Goal: Task Accomplishment & Management: Manage account settings

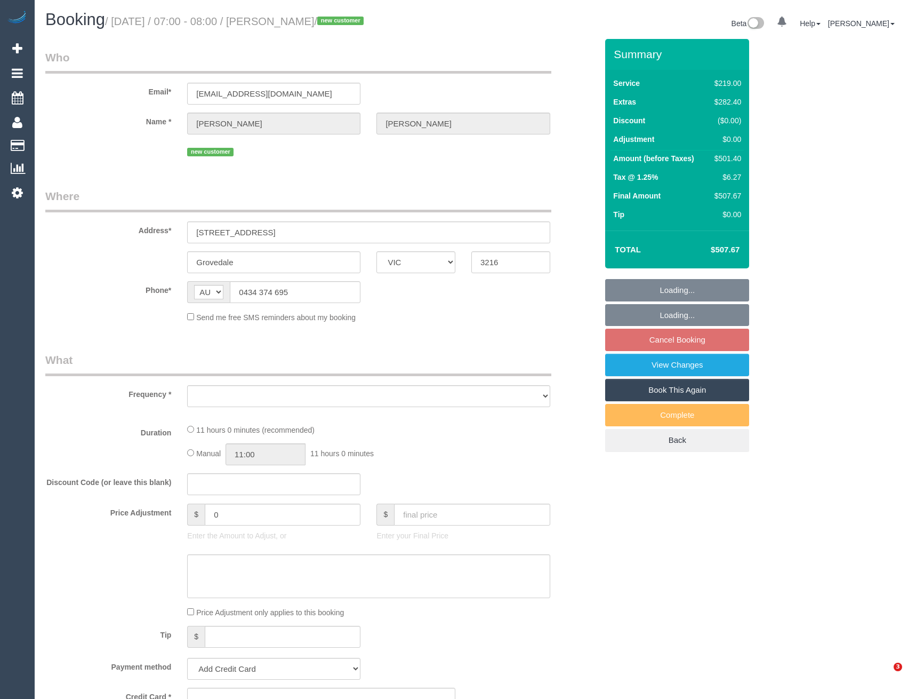
select select "VIC"
select select "string:stripe-pm_1RxgvT2GScqysDRVSSs6f3TT"
select select "object:603"
select select "spot1"
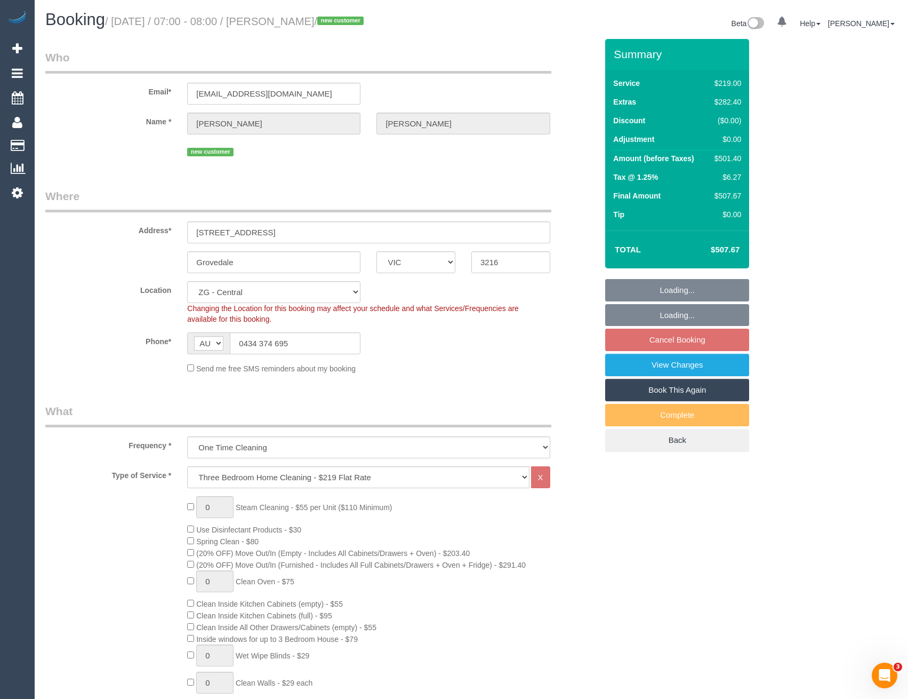
select select "number:28"
select select "number:17"
select select "number:19"
select select "number:22"
select select "object:857"
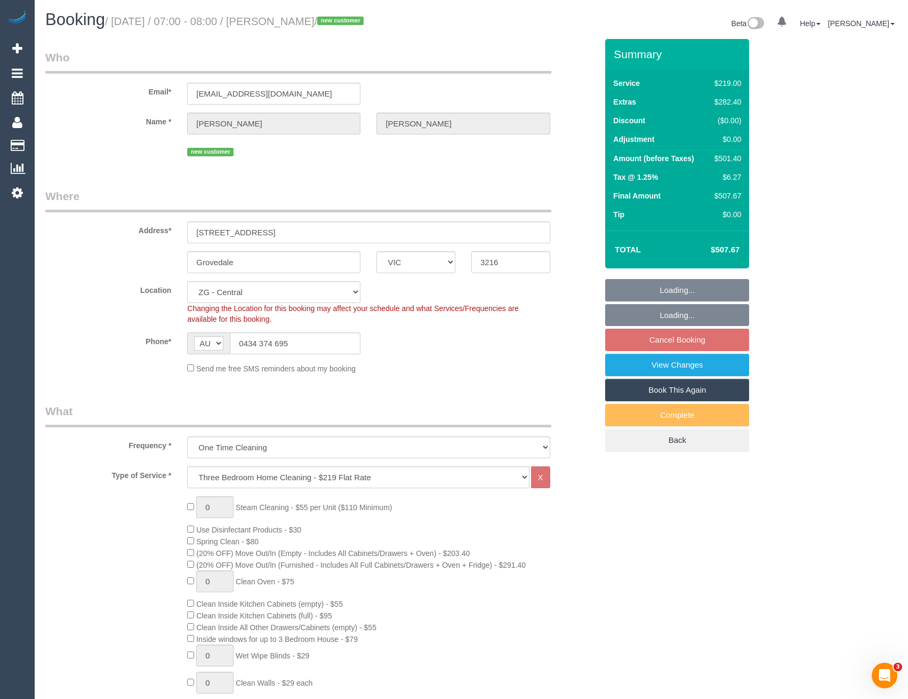
select select "spot27"
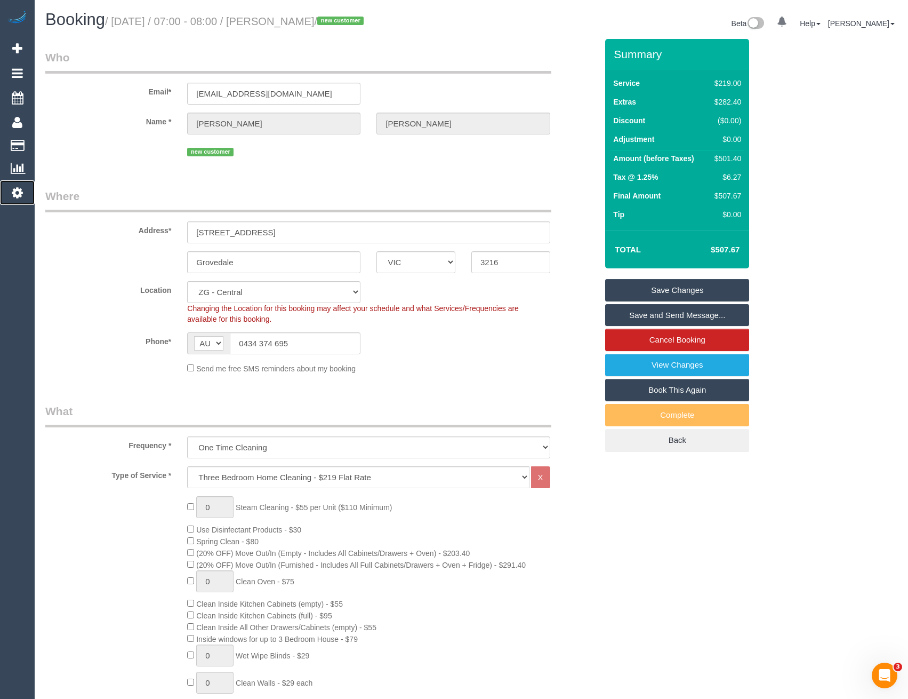
click at [18, 194] on icon at bounding box center [17, 192] width 11 height 13
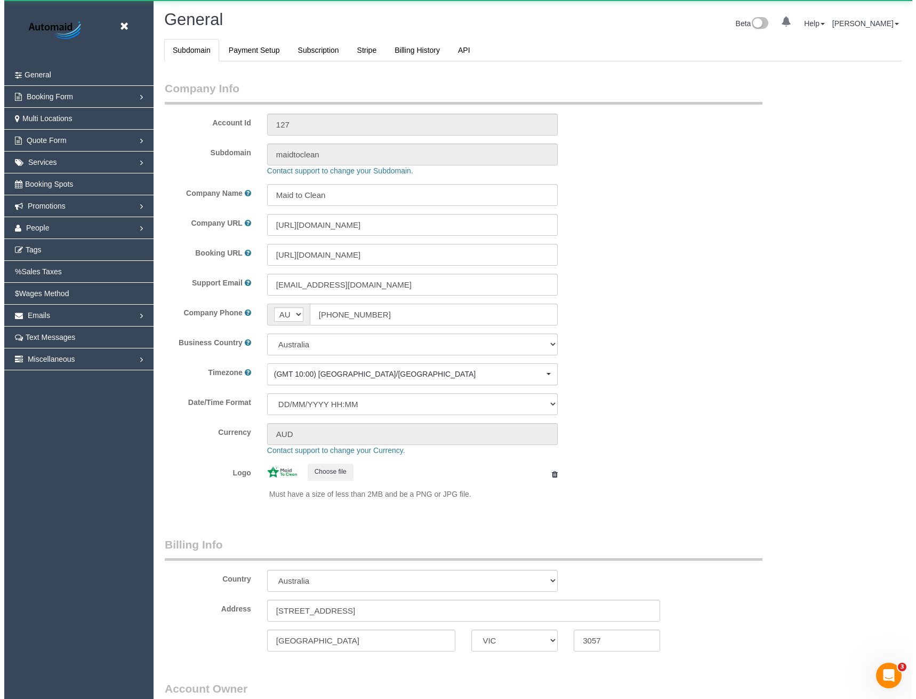
scroll to position [2437, 908]
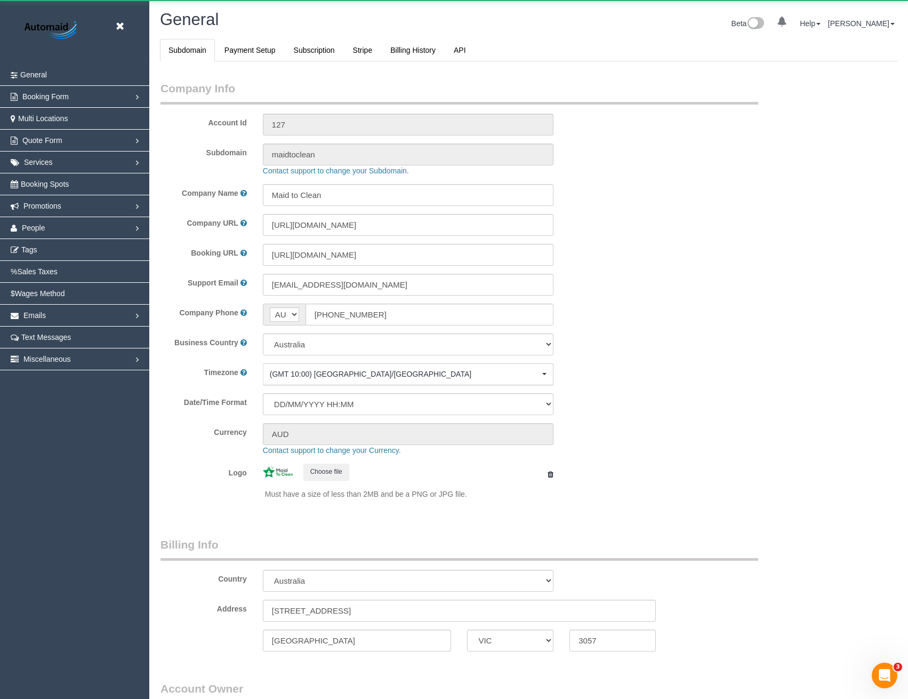
select select "1"
click at [44, 231] on span "People" at bounding box center [33, 227] width 23 height 9
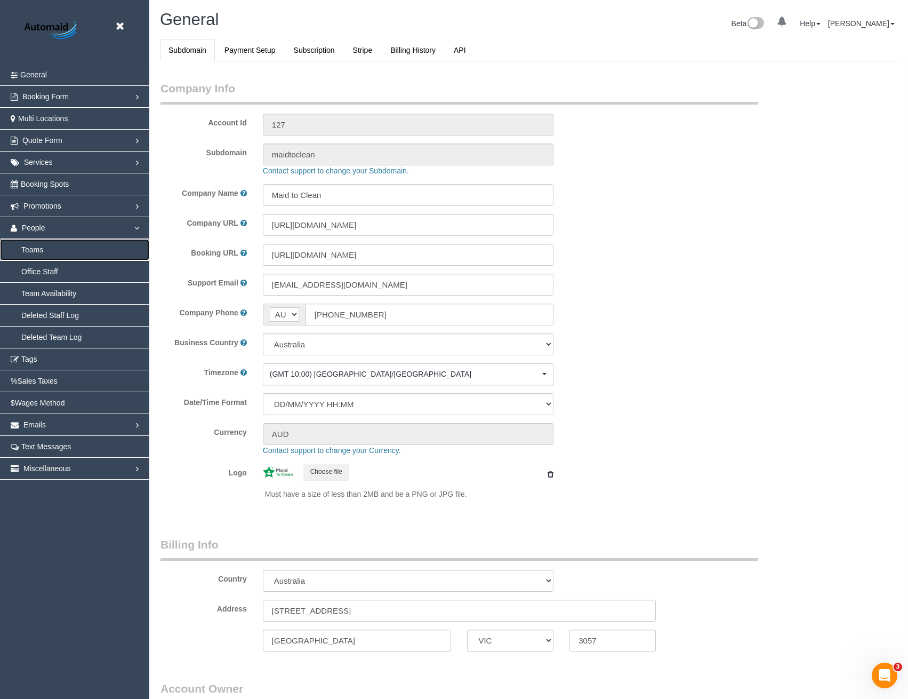
click at [46, 250] on link "Teams" at bounding box center [74, 249] width 149 height 21
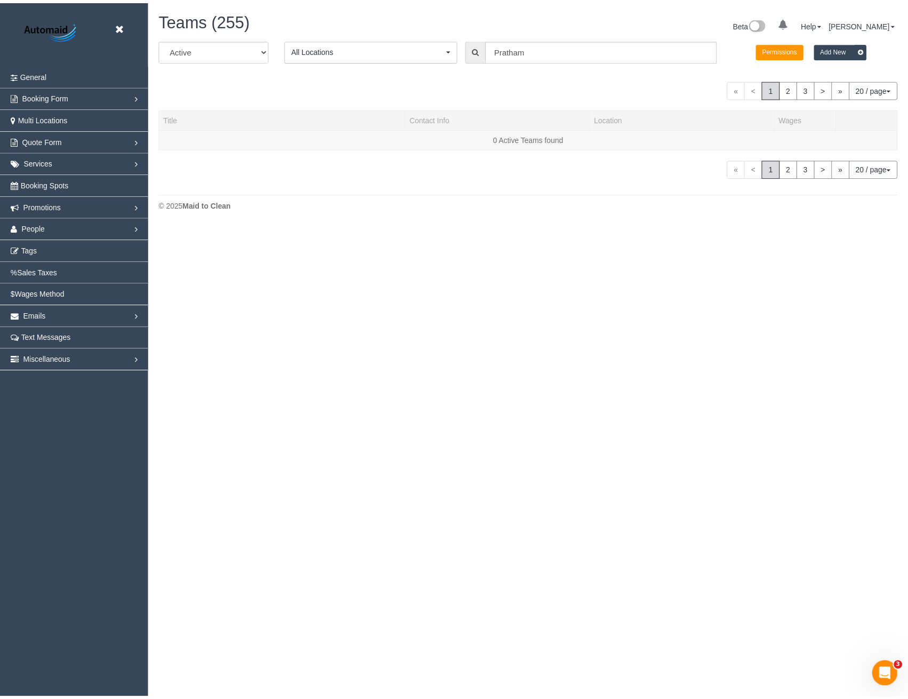
scroll to position [304, 916]
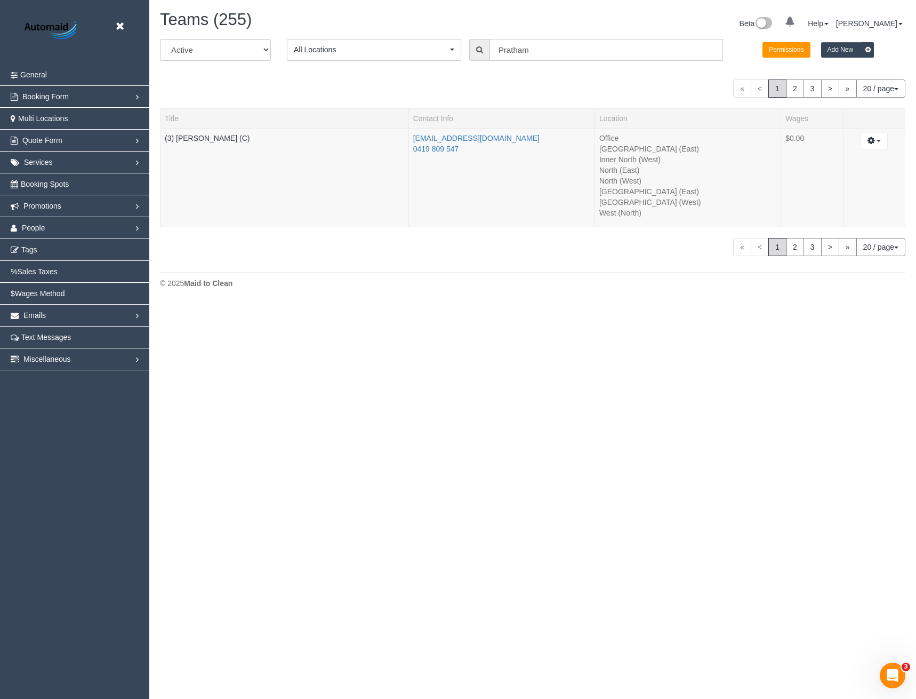
drag, startPoint x: 551, startPoint y: 43, endPoint x: 444, endPoint y: 51, distance: 106.9
click at [444, 51] on div "All Active Archived All Locations All Locations Active Locations Office [defaul…" at bounding box center [532, 54] width 761 height 30
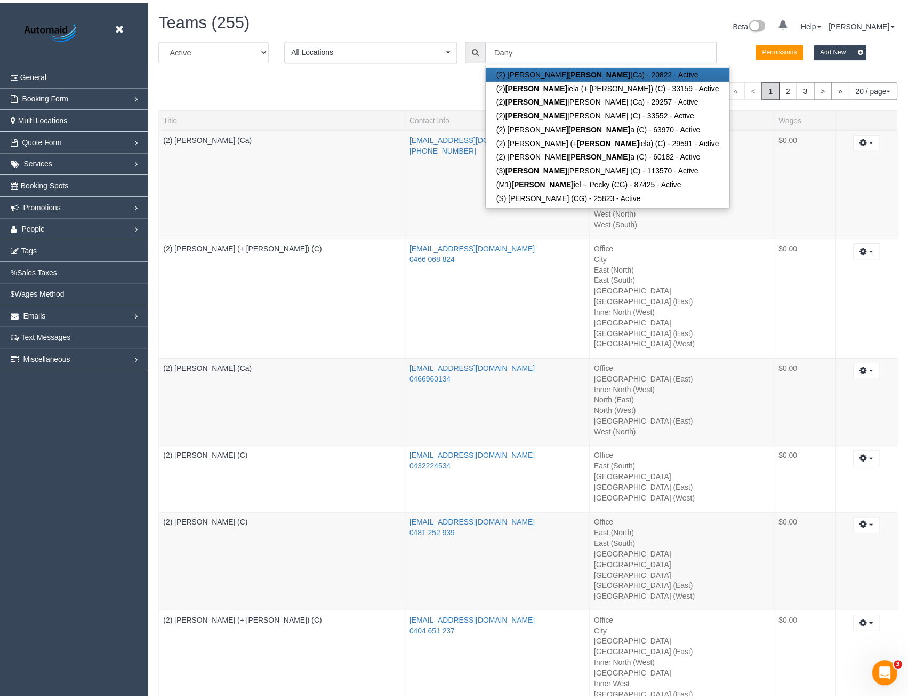
scroll to position [52890, 52409]
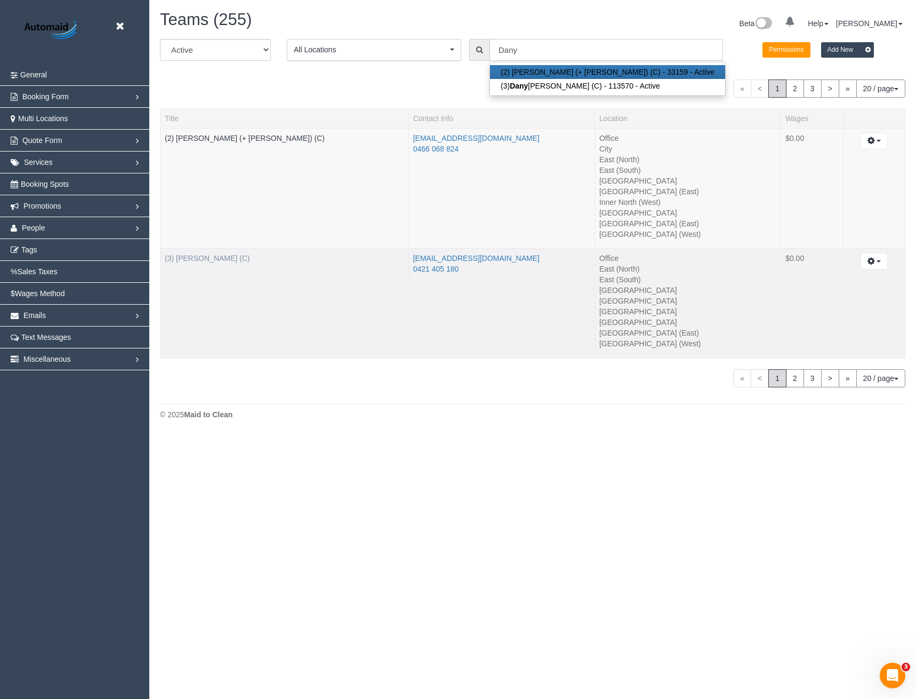
type input "Dany"
click at [206, 262] on link "(3) Danyal Ali (C)" at bounding box center [207, 258] width 85 height 9
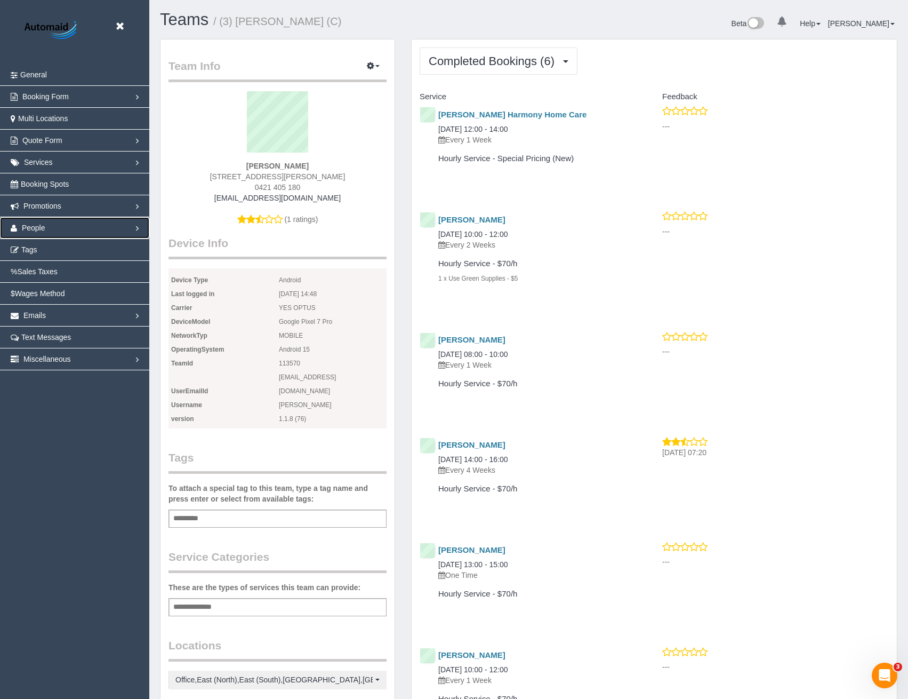
click at [46, 229] on link "People" at bounding box center [74, 227] width 149 height 21
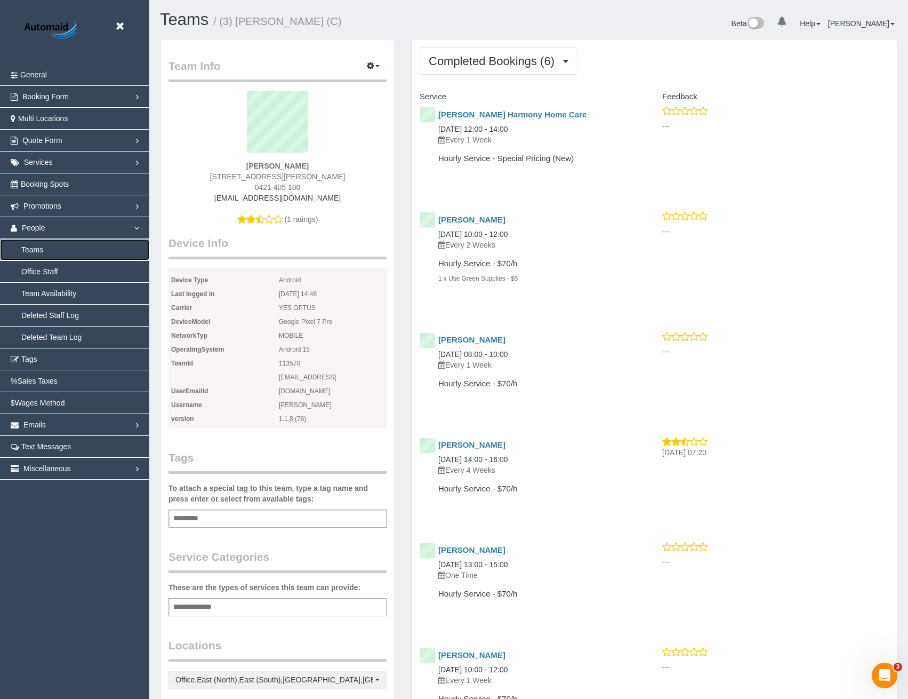
click at [42, 250] on link "Teams" at bounding box center [74, 249] width 149 height 21
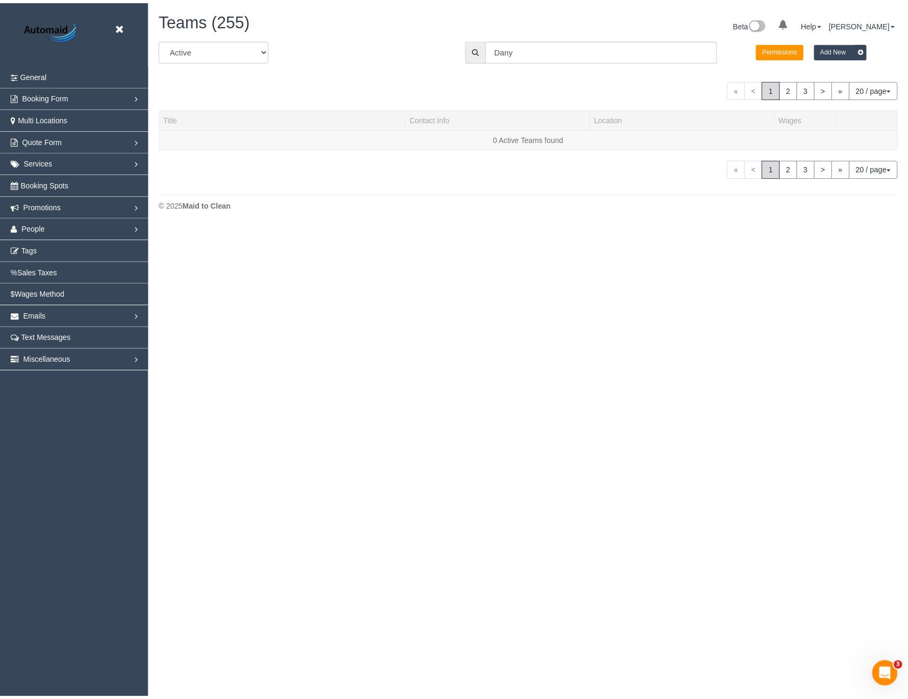
scroll to position [435, 916]
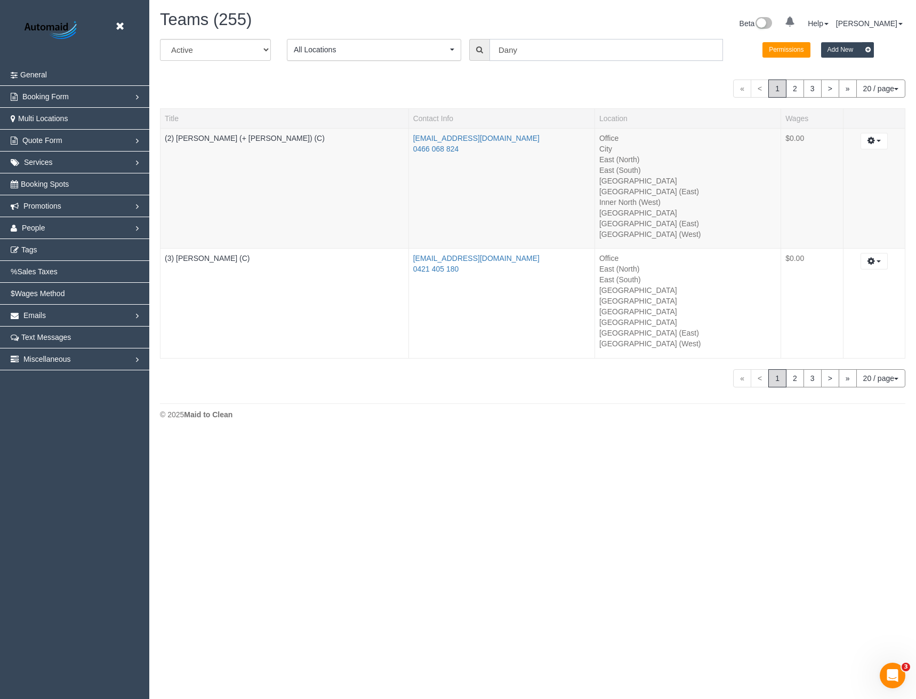
drag, startPoint x: 532, startPoint y: 55, endPoint x: 440, endPoint y: 55, distance: 91.2
click at [442, 57] on div "All Active Archived All Locations All Locations Active Locations Office [defaul…" at bounding box center [532, 54] width 761 height 30
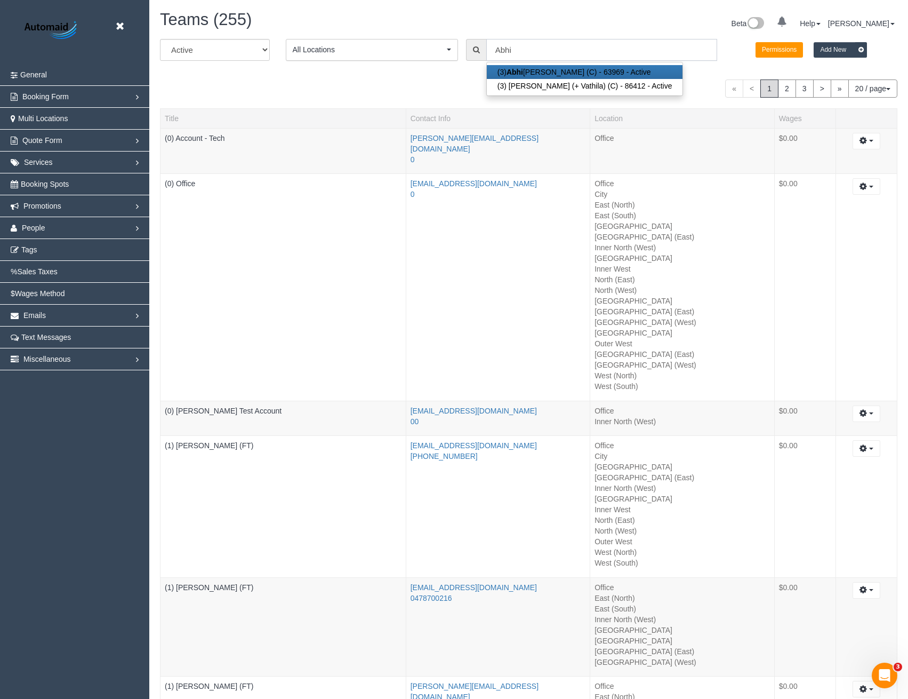
scroll to position [52965, 52409]
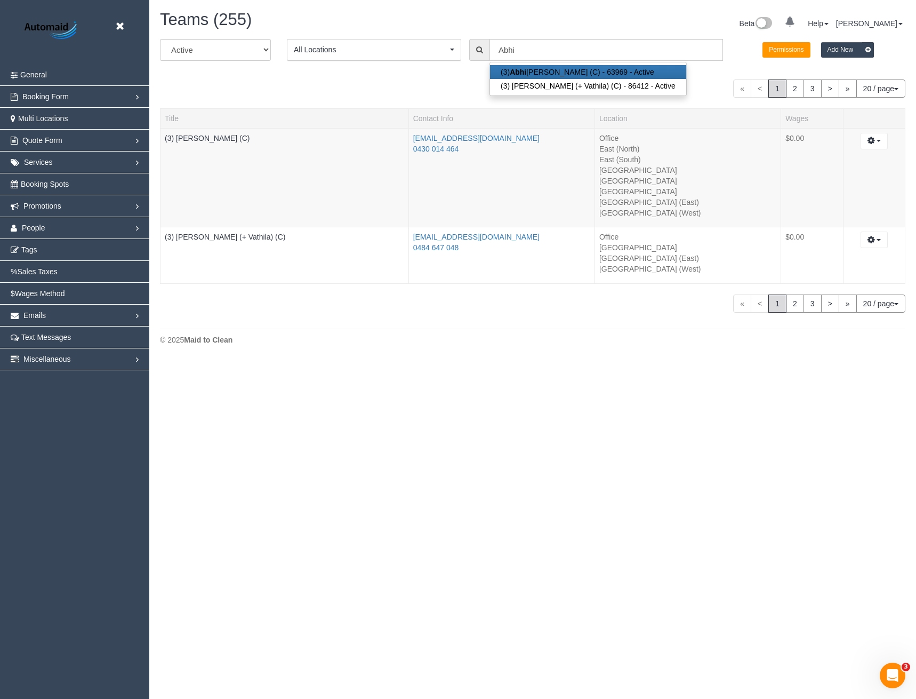
click at [554, 73] on link "(3) Abhi shek Nagure (C) - 63969 - Active" at bounding box center [588, 72] width 196 height 14
type input "(3) Abhishek Nagure (C)"
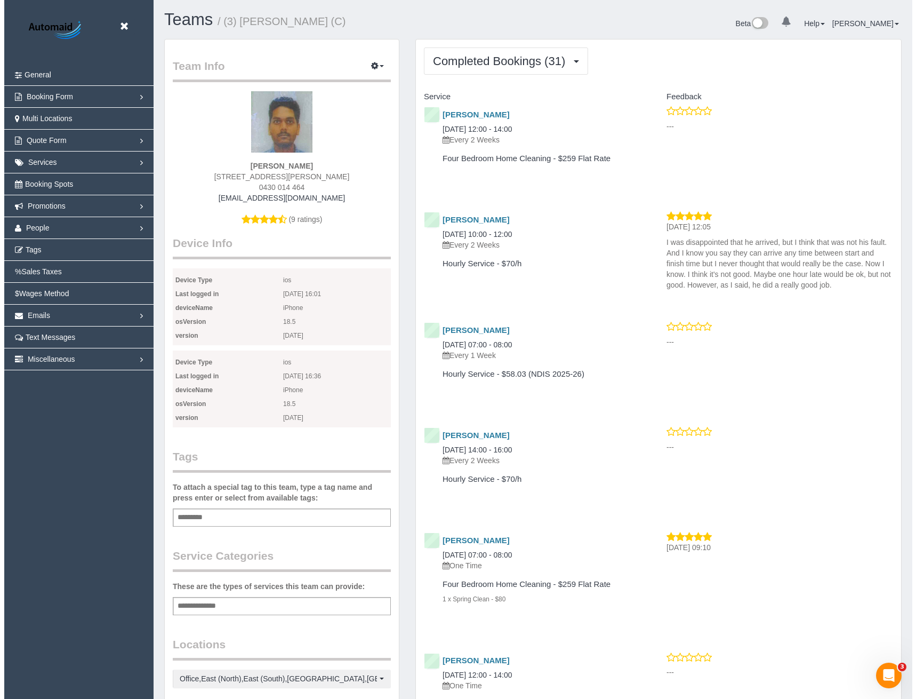
scroll to position [2892, 908]
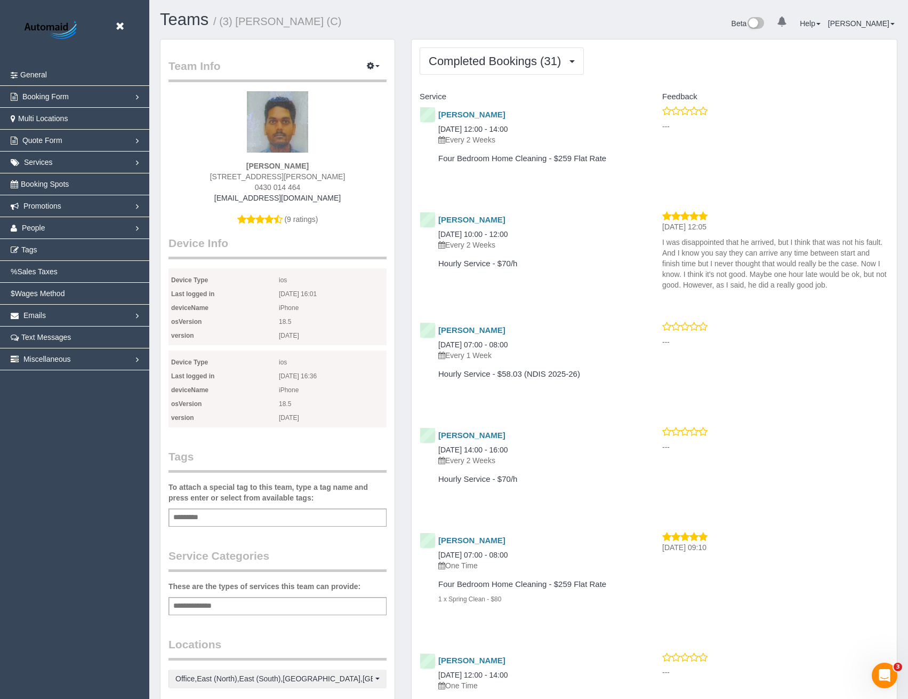
drag, startPoint x: 357, startPoint y: 199, endPoint x: 210, endPoint y: 197, distance: 146.7
click at [210, 197] on div "abhisheknagure434@gmail.com" at bounding box center [278, 198] width 202 height 11
copy link "abhisheknagure434@gmail.com"
click at [44, 231] on span "People" at bounding box center [33, 227] width 23 height 9
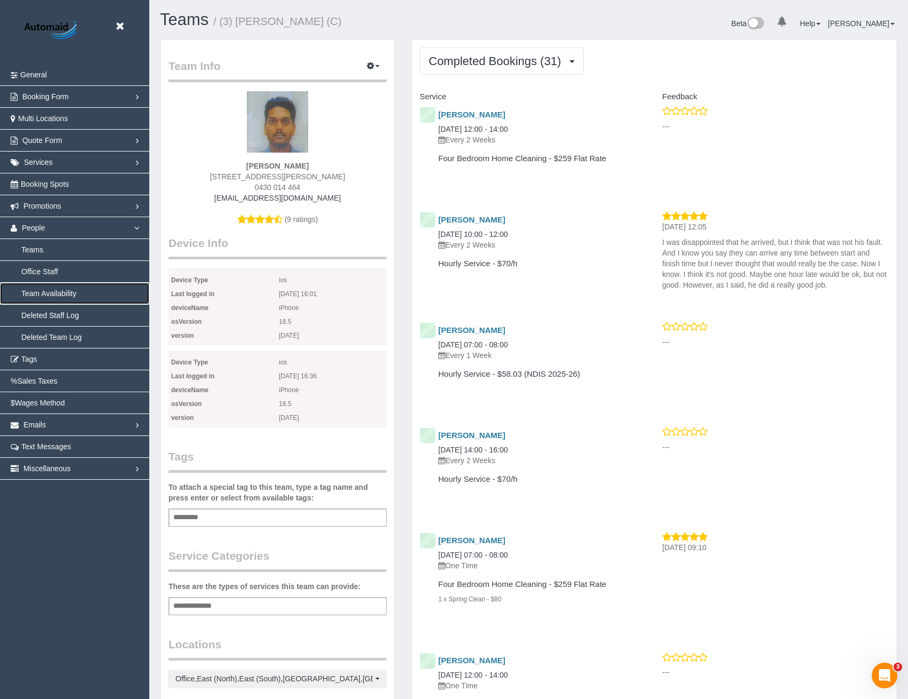
click at [43, 295] on link "Team Availability" at bounding box center [74, 293] width 149 height 21
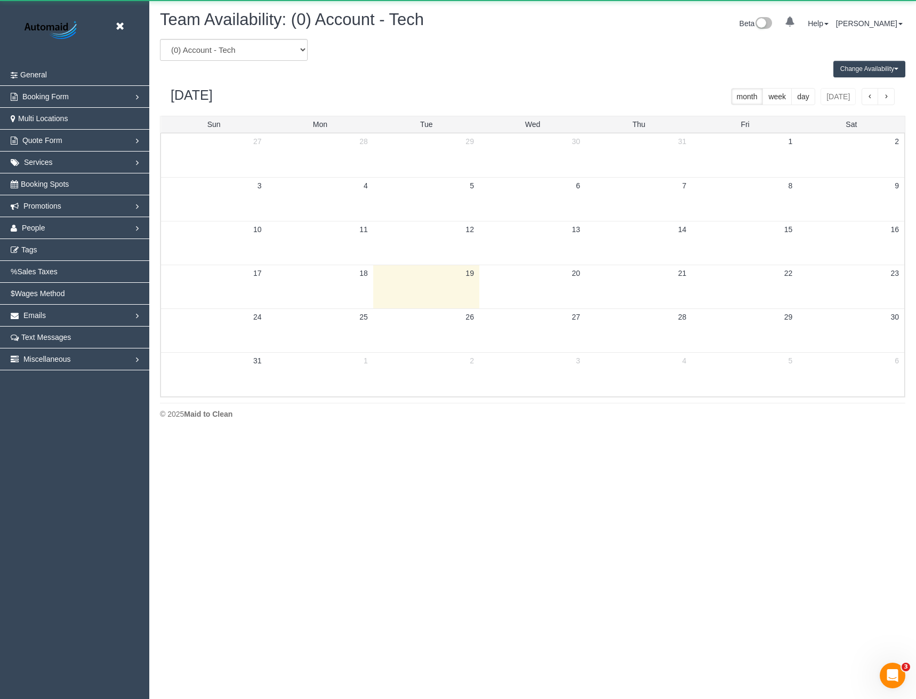
scroll to position [434, 916]
click at [231, 54] on select "(0) Account - Tech (0) Office (0) Raunak Test Account (1) Debbie Brodjanac (FT)…" at bounding box center [234, 50] width 148 height 22
select select "number:88140"
click at [160, 39] on select "(0) Account - Tech (0) Office (0) Raunak Test Account (1) Debbie Brodjanac (FT)…" at bounding box center [234, 50] width 148 height 22
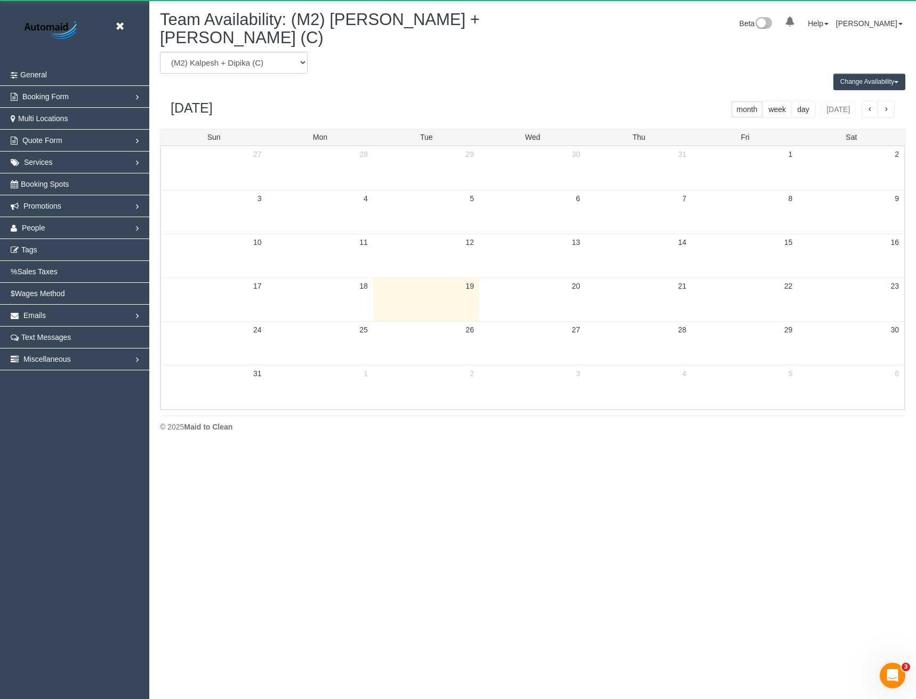
scroll to position [52890, 52409]
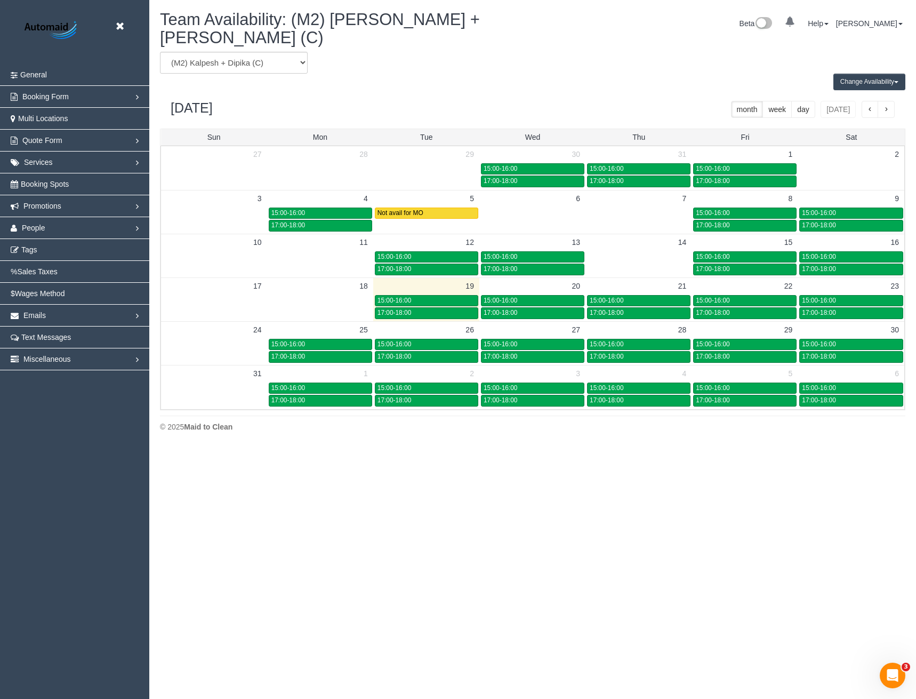
click at [741, 294] on td "15:00-16:00" at bounding box center [745, 300] width 106 height 12
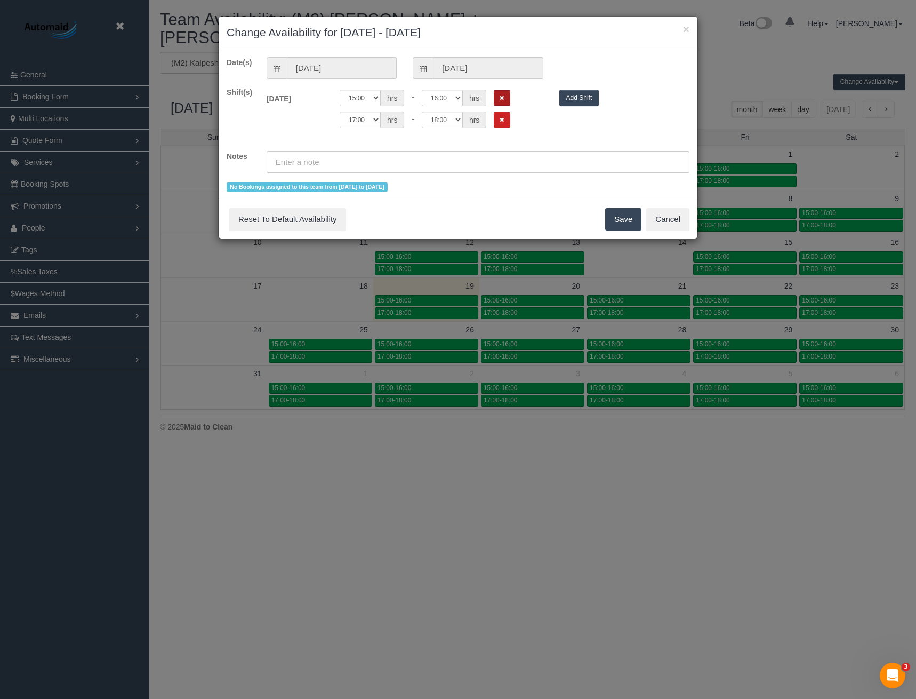
click at [498, 96] on button "Remove Shift" at bounding box center [502, 97] width 17 height 15
click at [496, 114] on div "Fri 22/08/2025 Off 00:00 00:05 00:10 00:15 00:20 00:25 00:30 00:35 00:40 00:45 …" at bounding box center [478, 100] width 439 height 27
click at [501, 97] on icon "Remove Shift" at bounding box center [502, 98] width 5 height 6
click at [634, 228] on button "Save" at bounding box center [623, 219] width 36 height 22
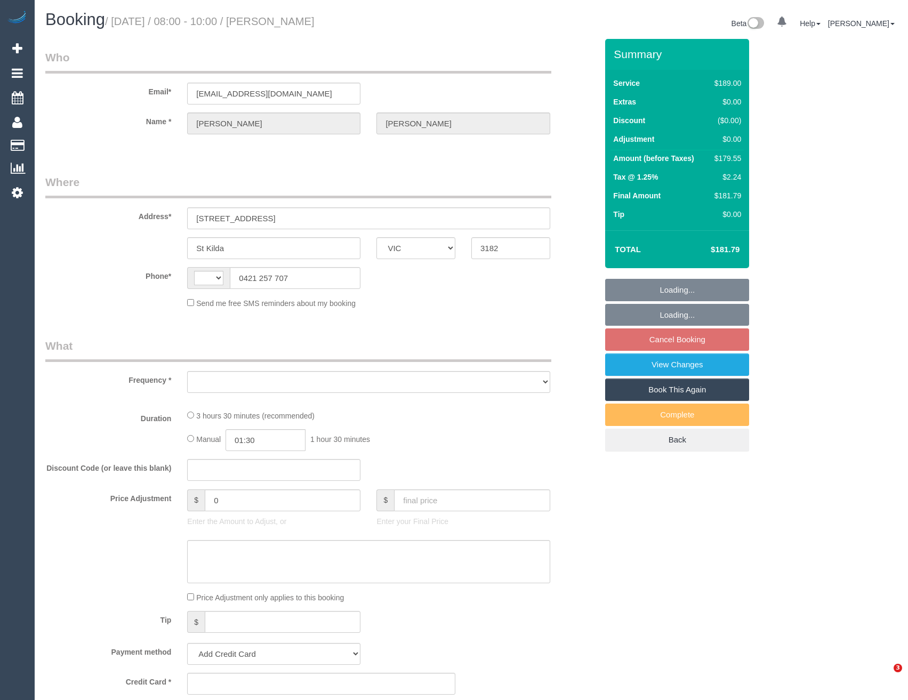
select select "VIC"
select select "number:29"
select select "number:14"
select select "number:18"
select select "number:36"
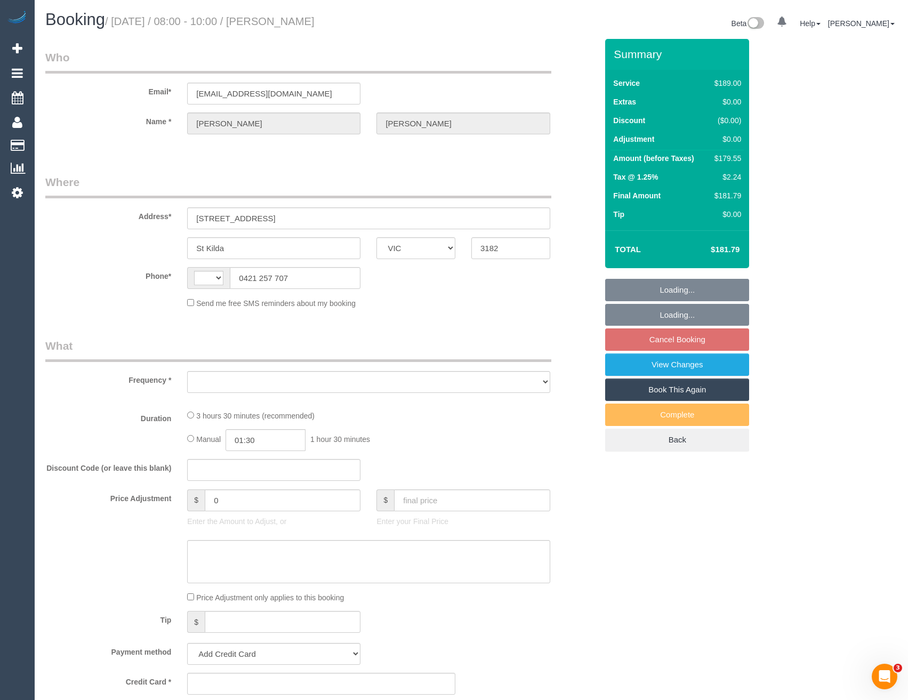
select select "number:34"
select select "number:13"
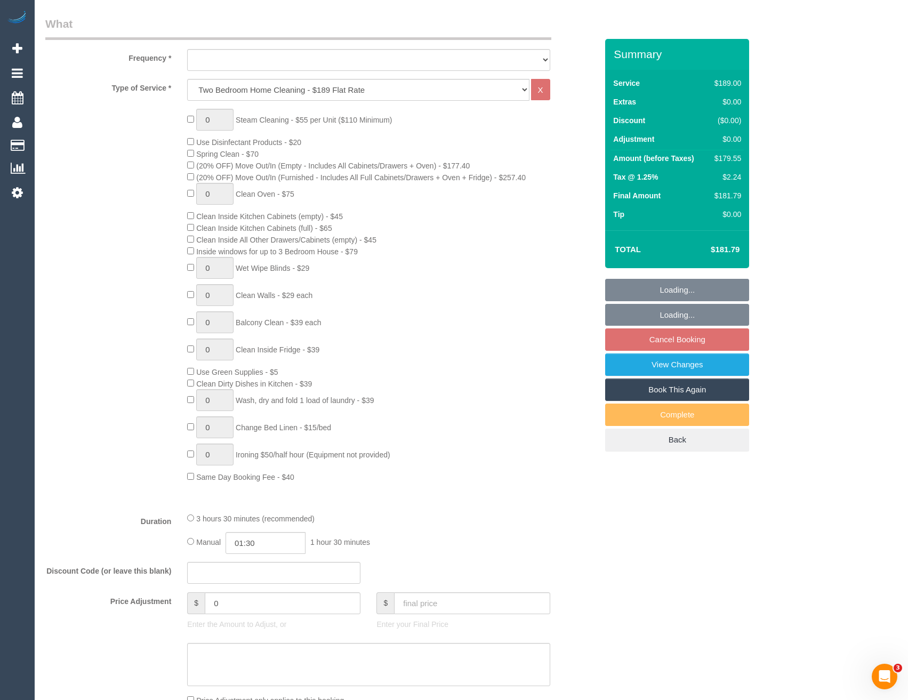
select select "string:AU"
select select "object:819"
select select "spot2"
select select "object:1387"
select select "string:stripe-pm_1MeQaW2GScqysDRVGLPyKJgO"
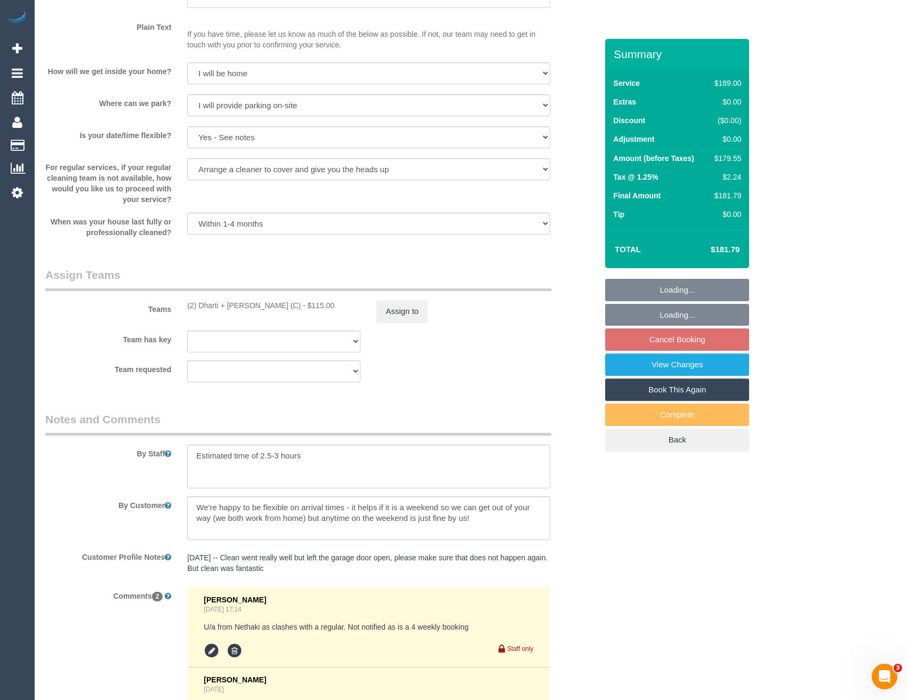
scroll to position [1581, 0]
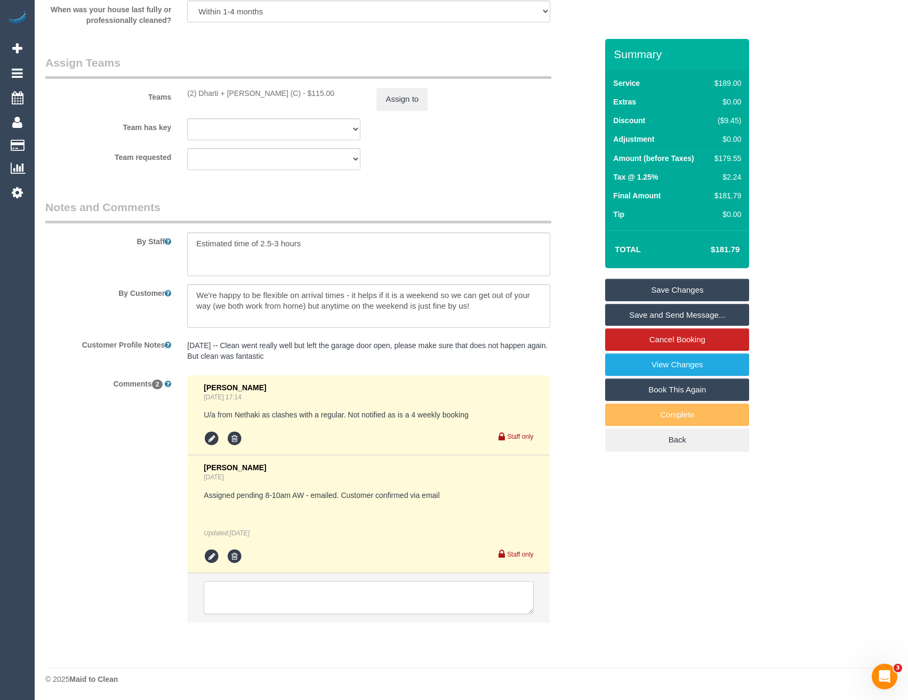
click at [349, 590] on textarea at bounding box center [369, 597] width 330 height 33
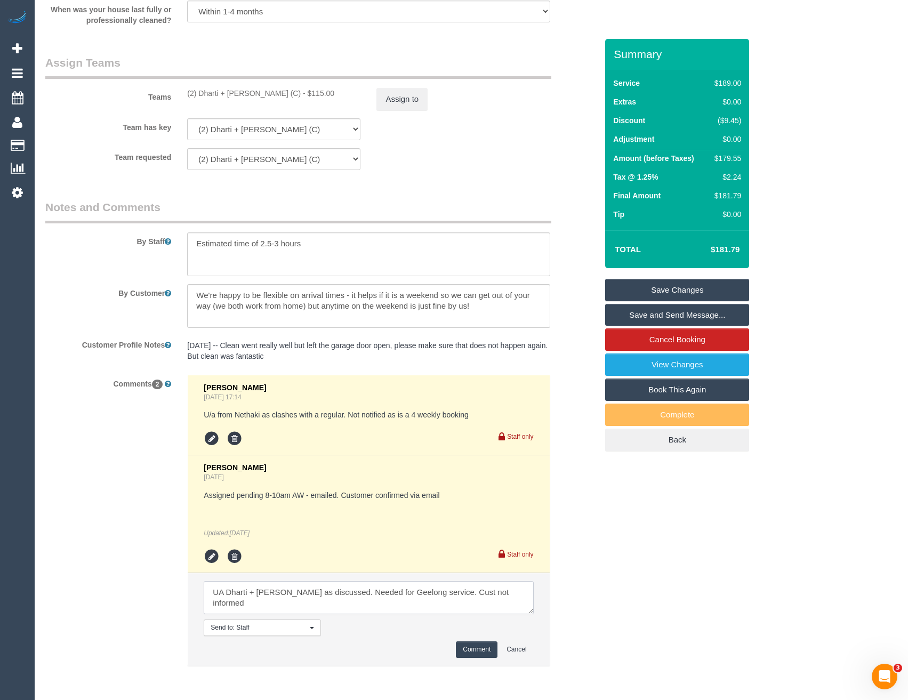
type textarea "UA Dharti + Kishan as discussed. Needed for Geelong service. Cust not informed"
click at [475, 656] on button "Comment" at bounding box center [477, 650] width 42 height 17
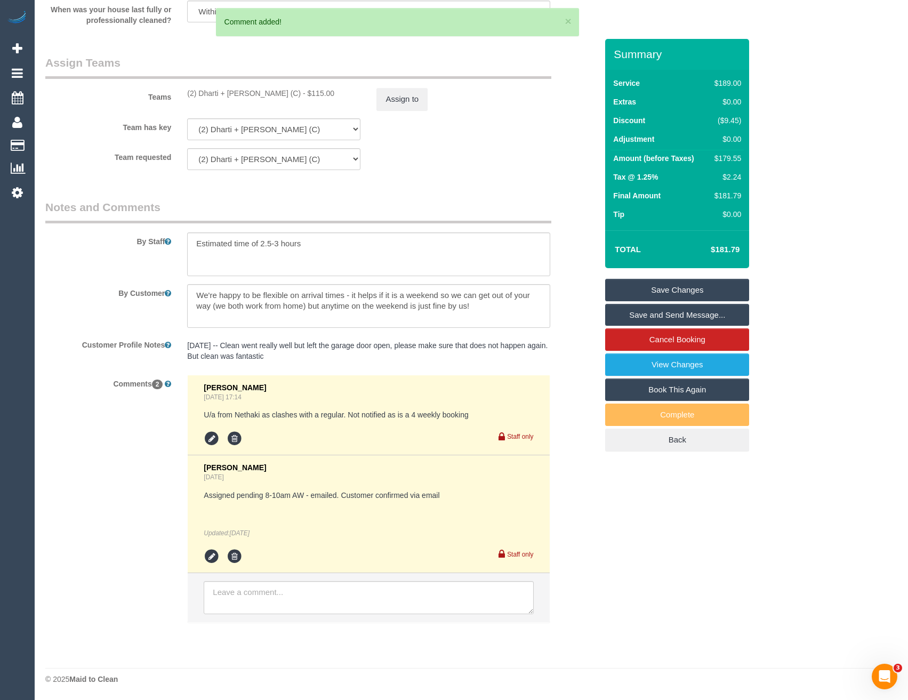
scroll to position [1421, 0]
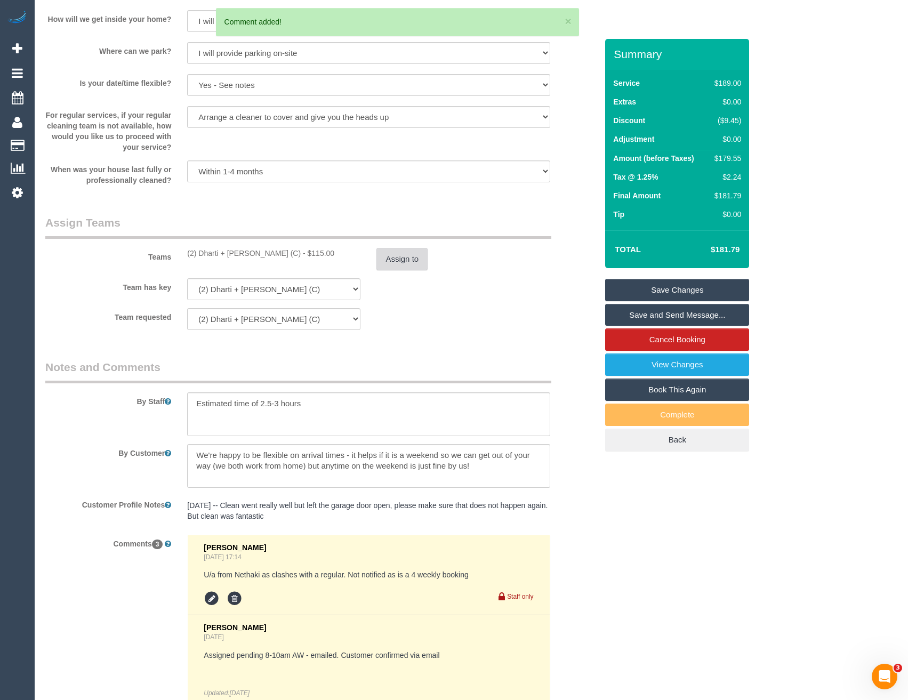
click at [404, 261] on button "Assign to" at bounding box center [401, 259] width 51 height 22
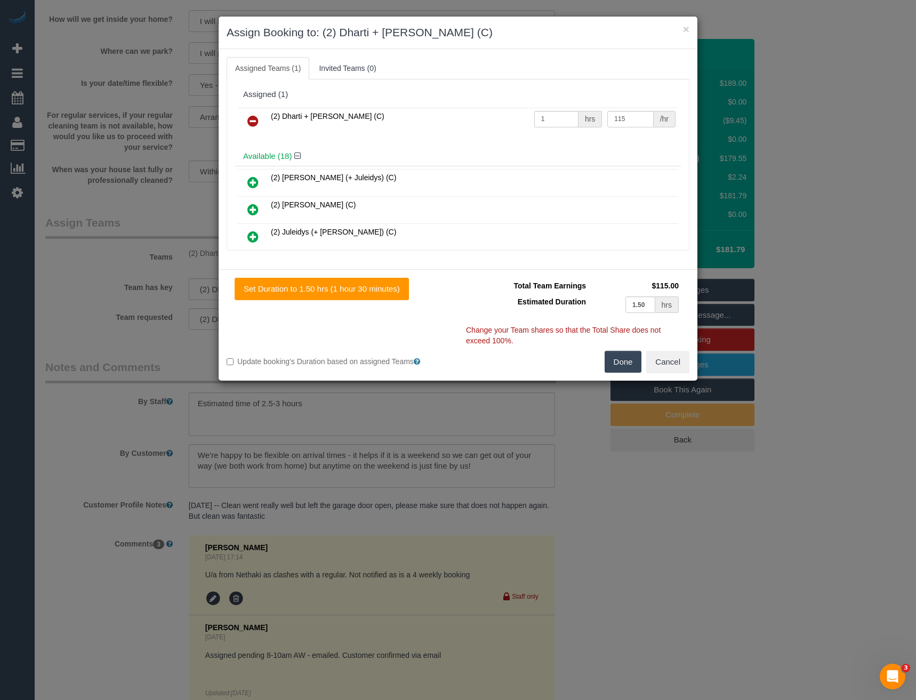
click at [255, 121] on icon at bounding box center [252, 121] width 11 height 13
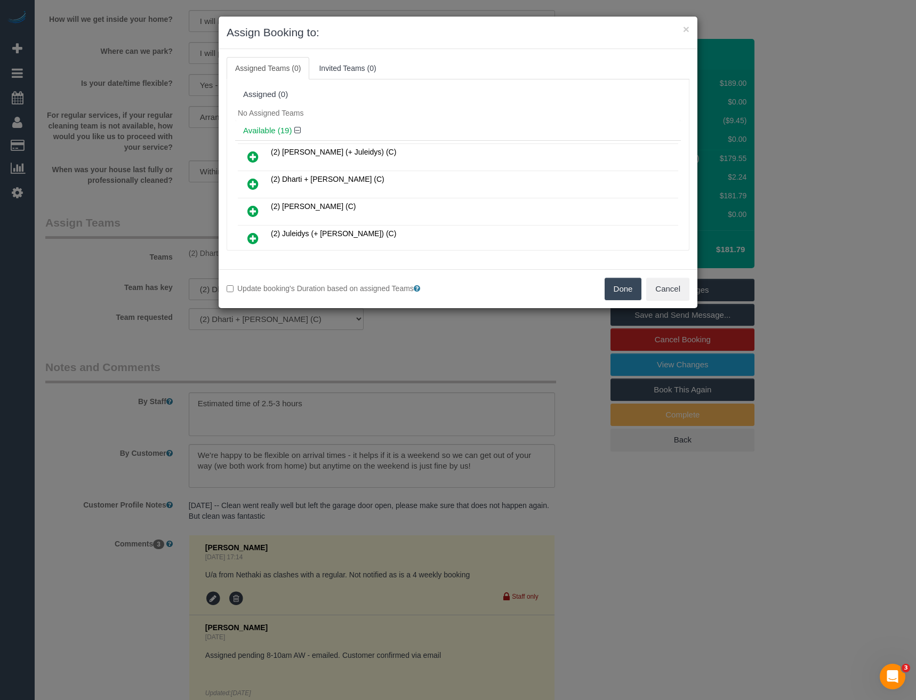
click at [629, 288] on button "Done" at bounding box center [623, 289] width 37 height 22
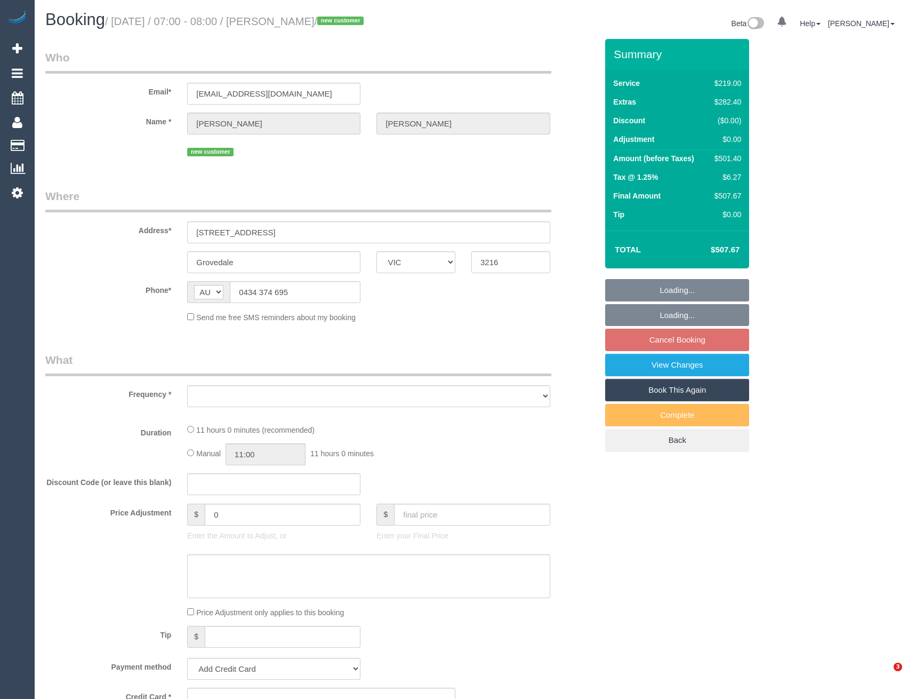
select select "VIC"
select select "string:stripe-pm_1RxgvT2GScqysDRVSSs6f3TT"
select select "spot1"
select select "number:28"
select select "number:17"
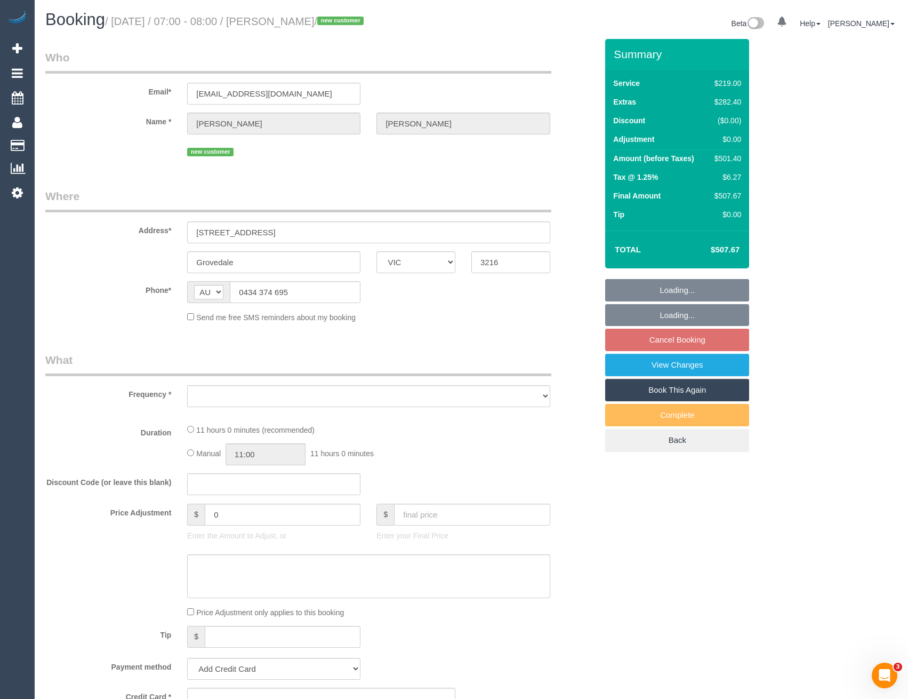
select select "number:19"
select select "number:22"
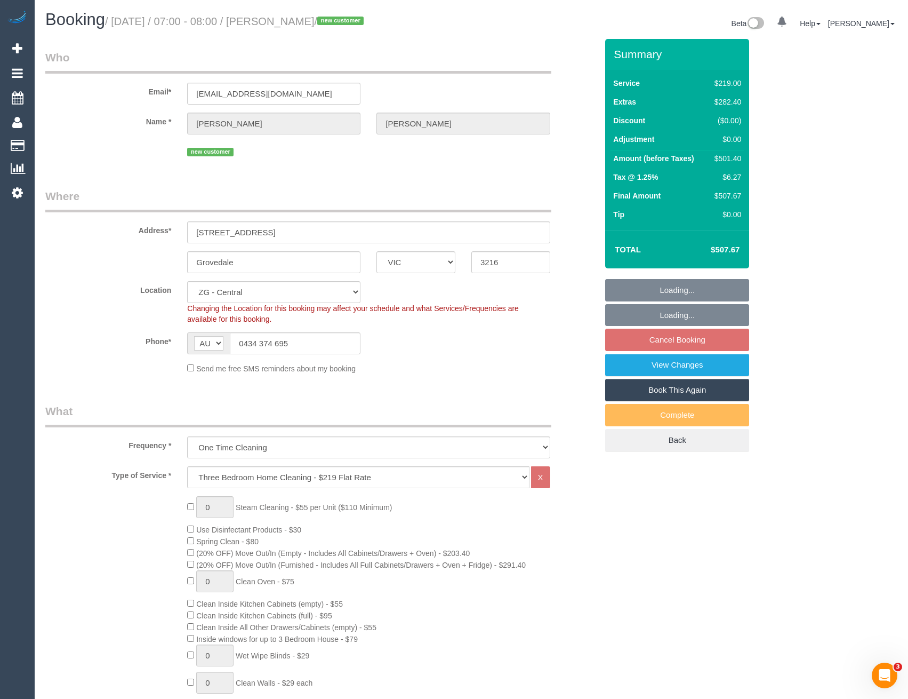
select select "object:857"
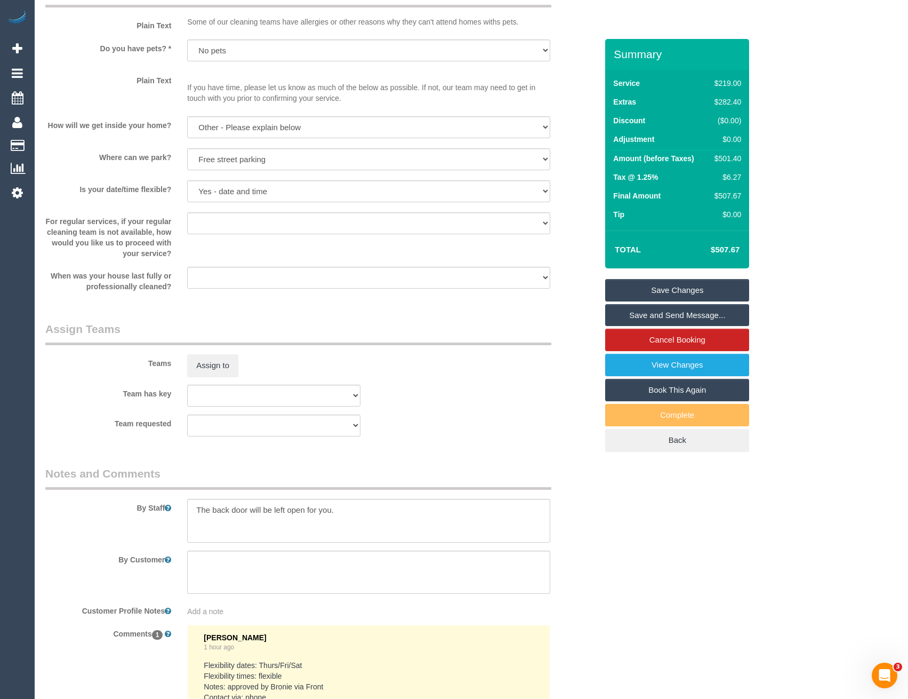
scroll to position [1333, 0]
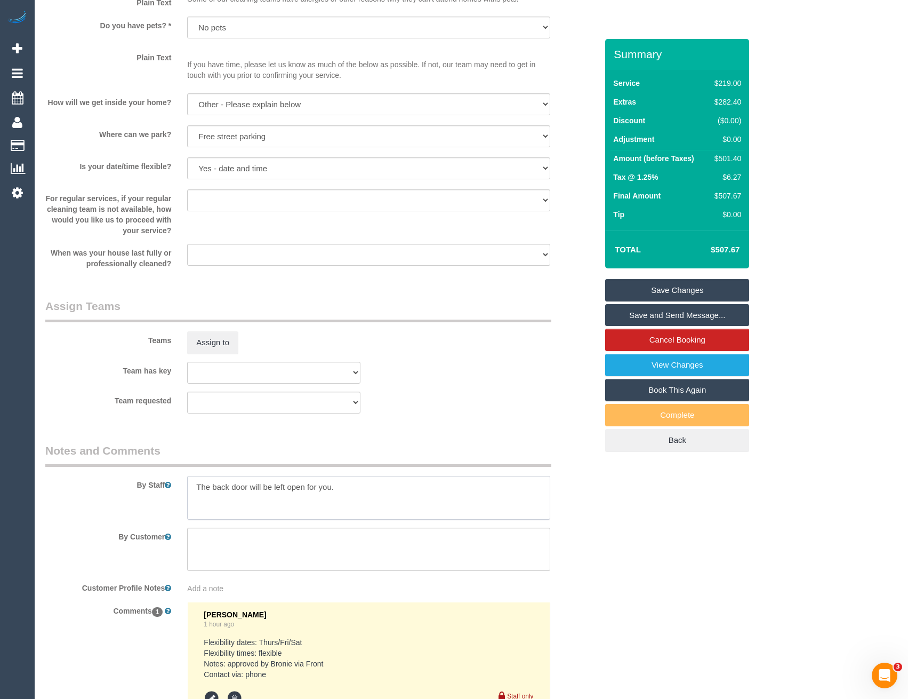
click at [191, 487] on textarea at bounding box center [368, 498] width 363 height 44
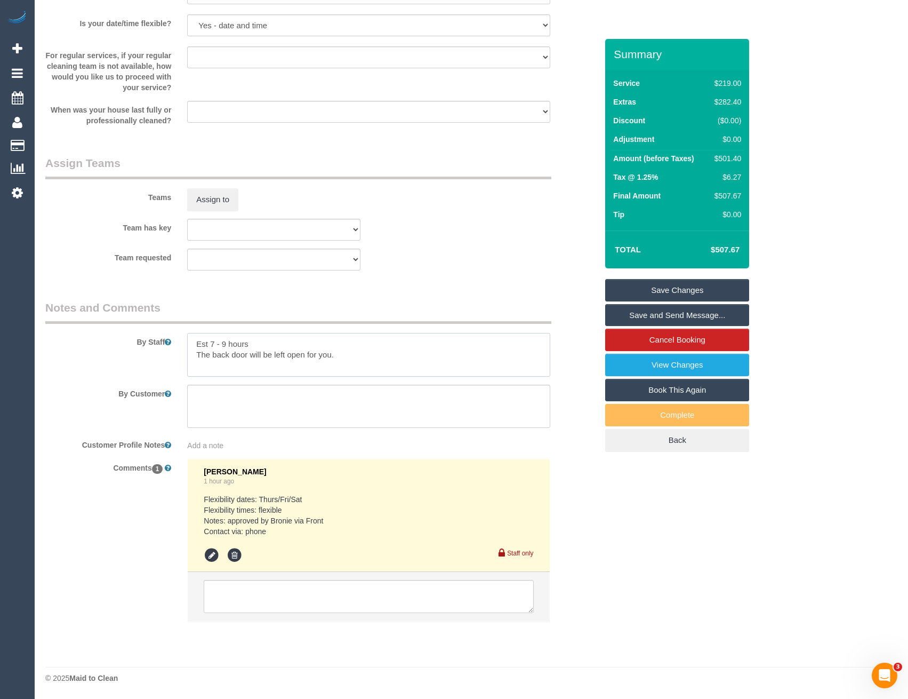
type textarea "Est 7 - 9 hours The back door will be left open for you."
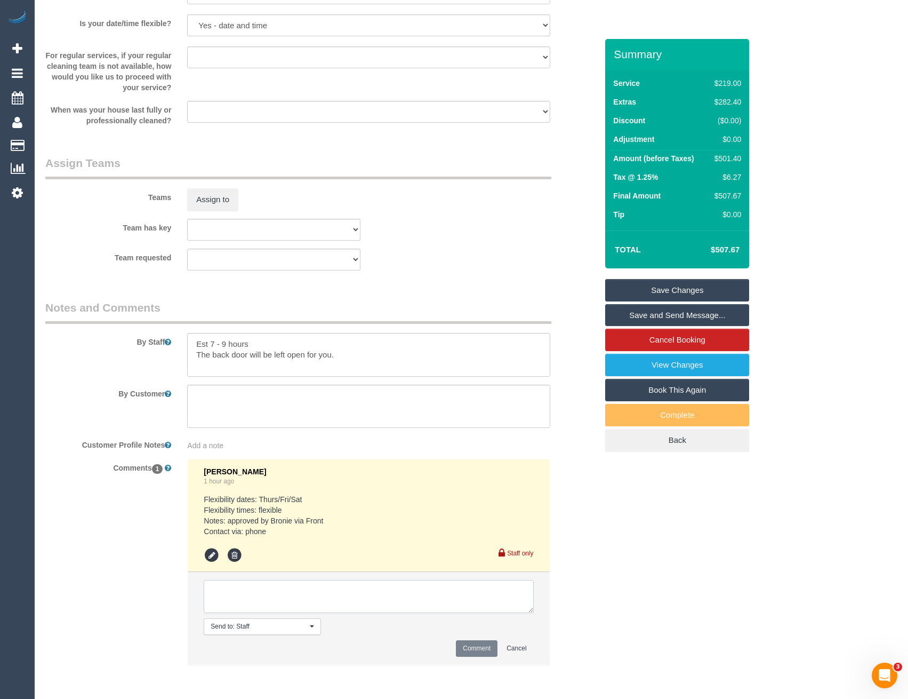
click at [322, 590] on textarea at bounding box center [369, 596] width 330 height 33
type textarea "Dharti + Kishan agreed via SMS"
click at [470, 649] on button "Comment" at bounding box center [477, 648] width 42 height 17
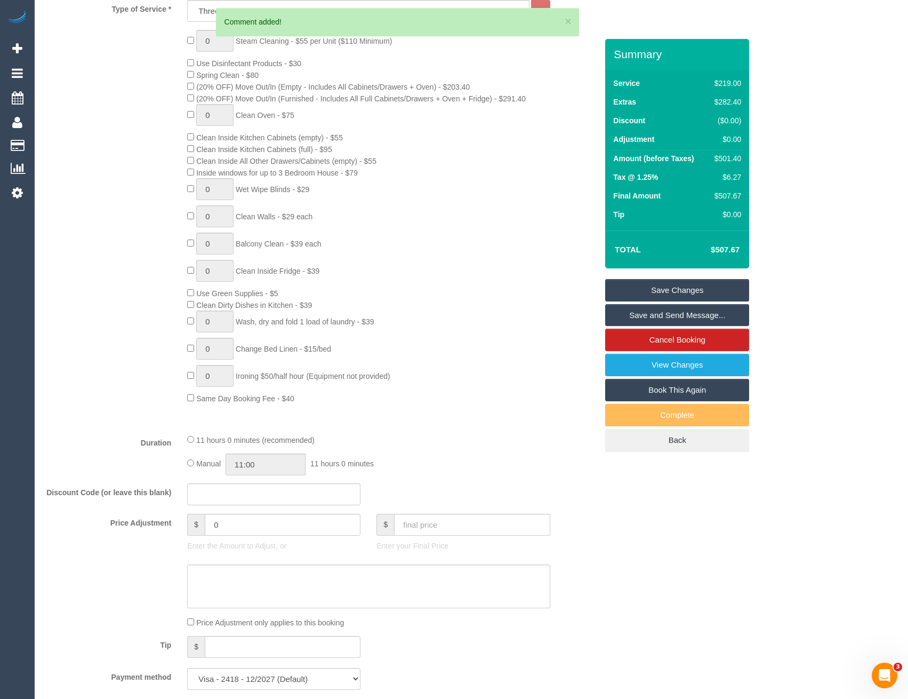
scroll to position [516, 0]
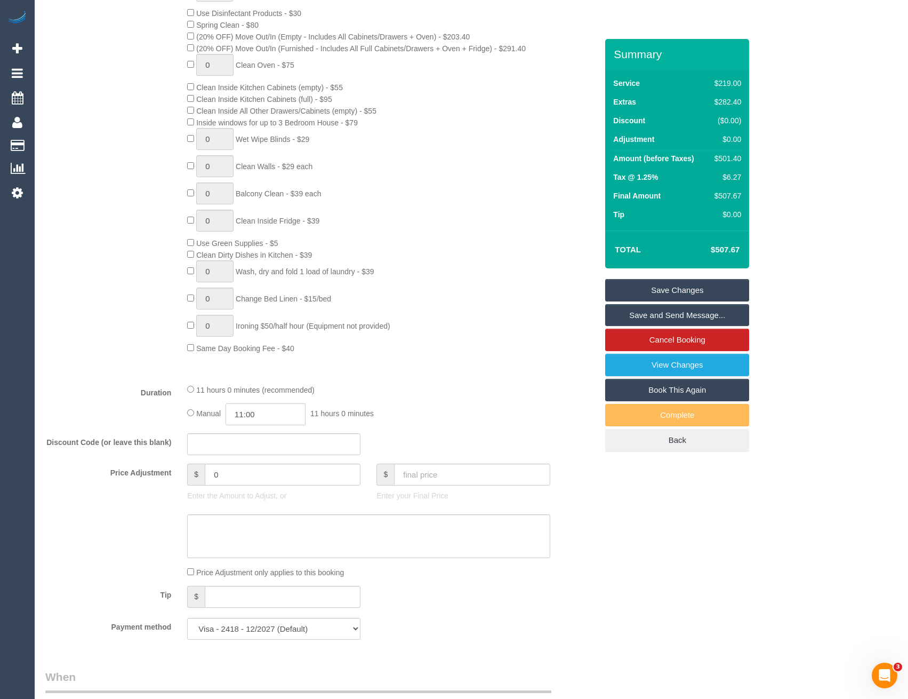
click at [263, 415] on input "11:00" at bounding box center [266, 414] width 80 height 22
type input "04:30"
click at [259, 457] on li "04:30" at bounding box center [253, 458] width 47 height 14
select select "spot27"
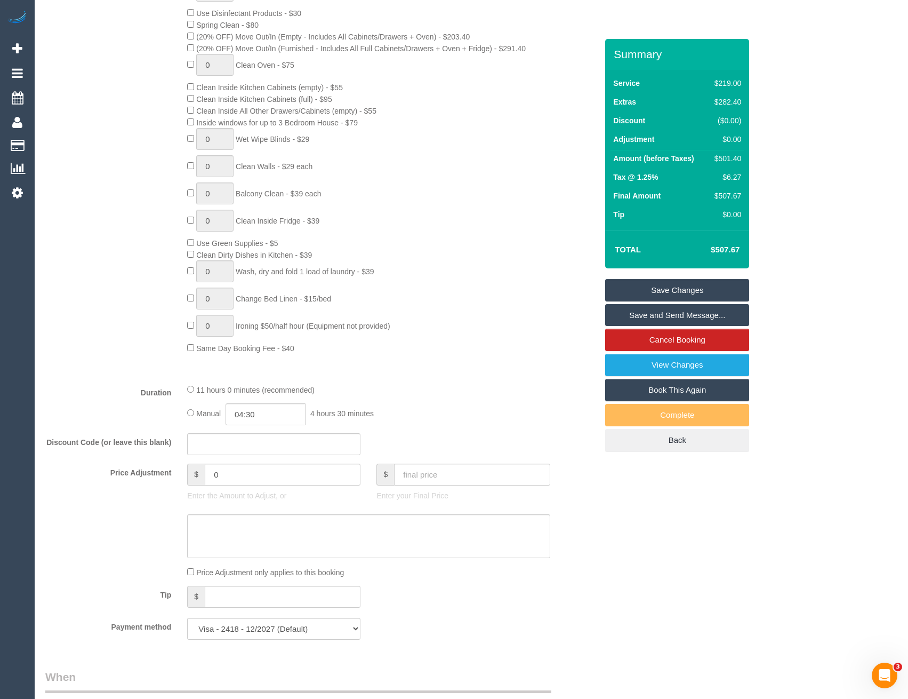
click at [474, 494] on p "Enter your Final Price" at bounding box center [462, 495] width 173 height 11
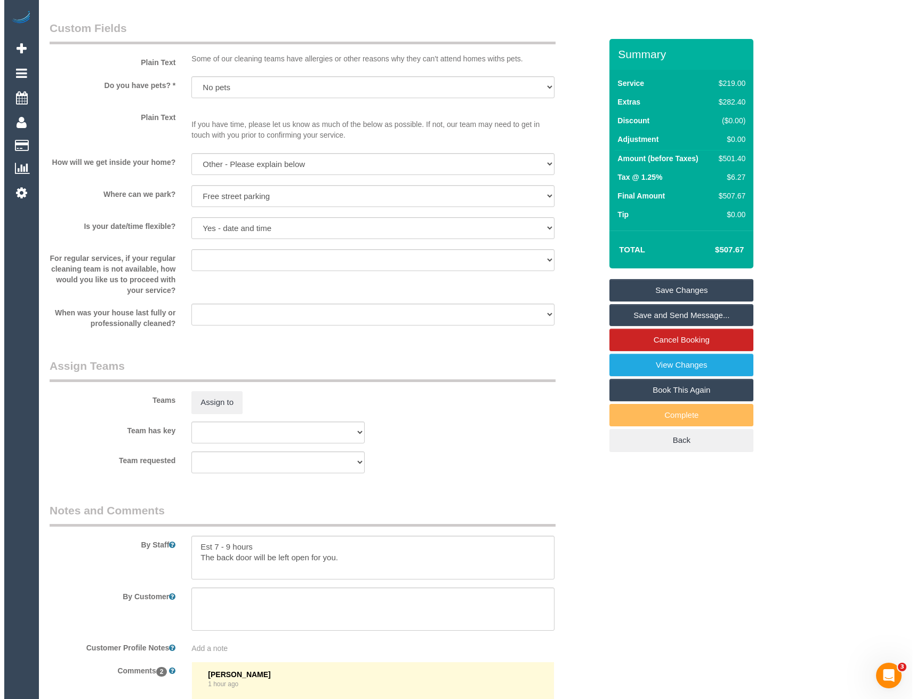
scroll to position [1369, 0]
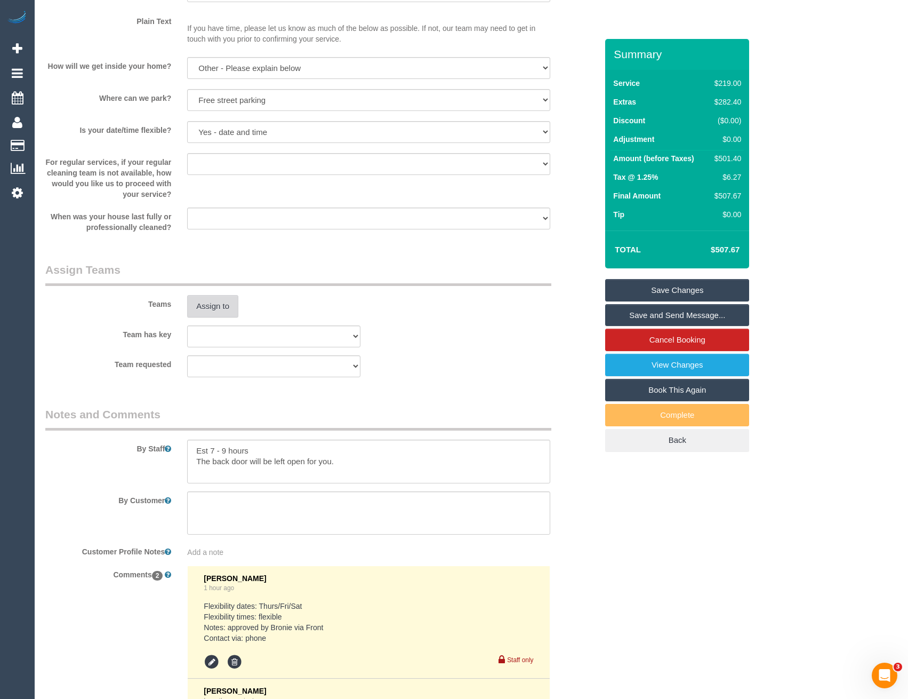
click at [229, 296] on button "Assign to" at bounding box center [212, 306] width 51 height 22
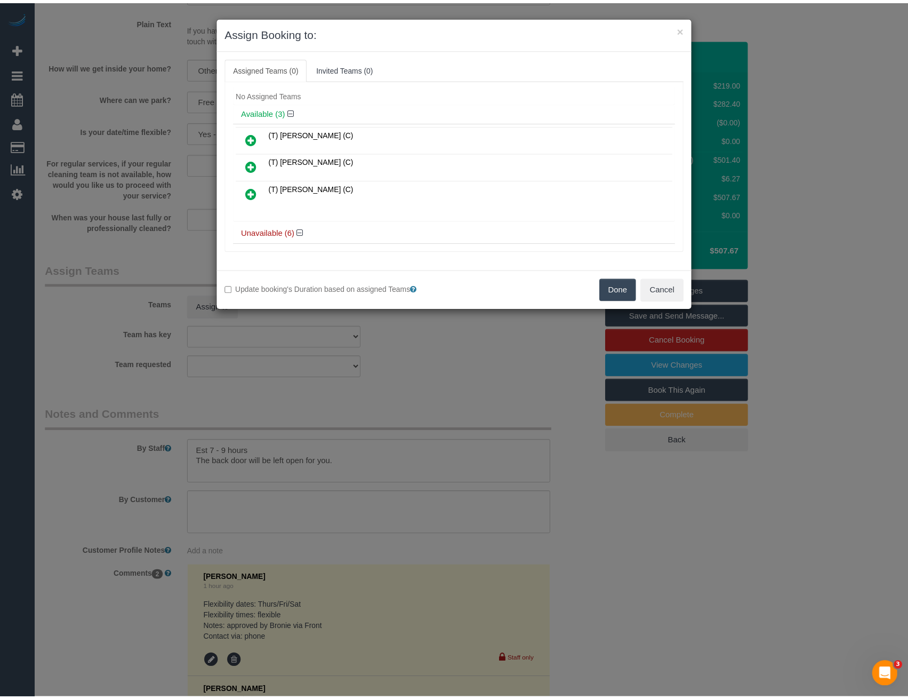
scroll to position [0, 0]
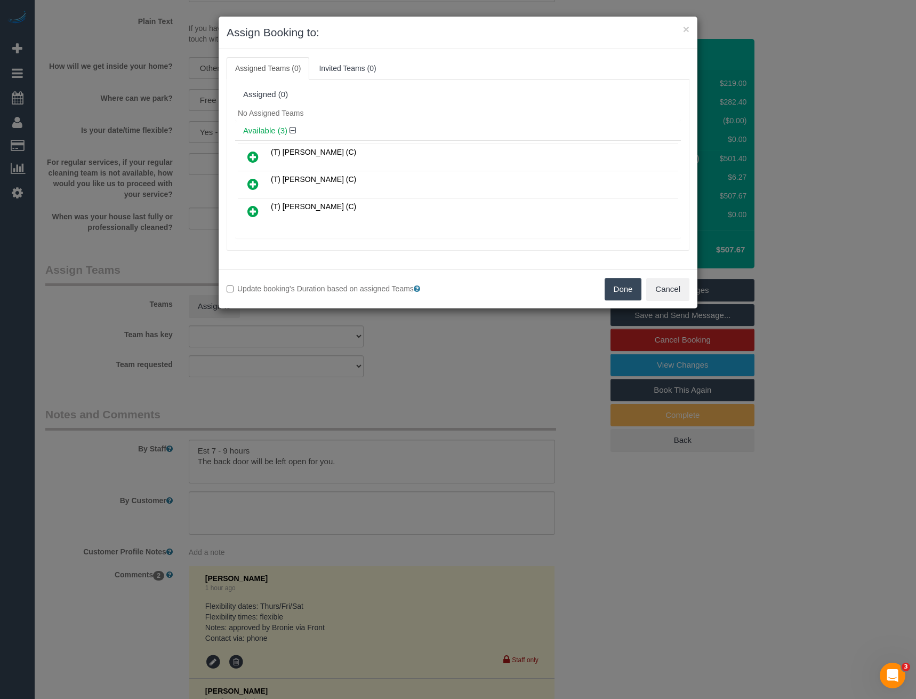
click at [460, 360] on div "× Assign Booking to: Assigned Teams (0) Invited Teams (0) Assigned (0) No Assig…" at bounding box center [458, 349] width 916 height 699
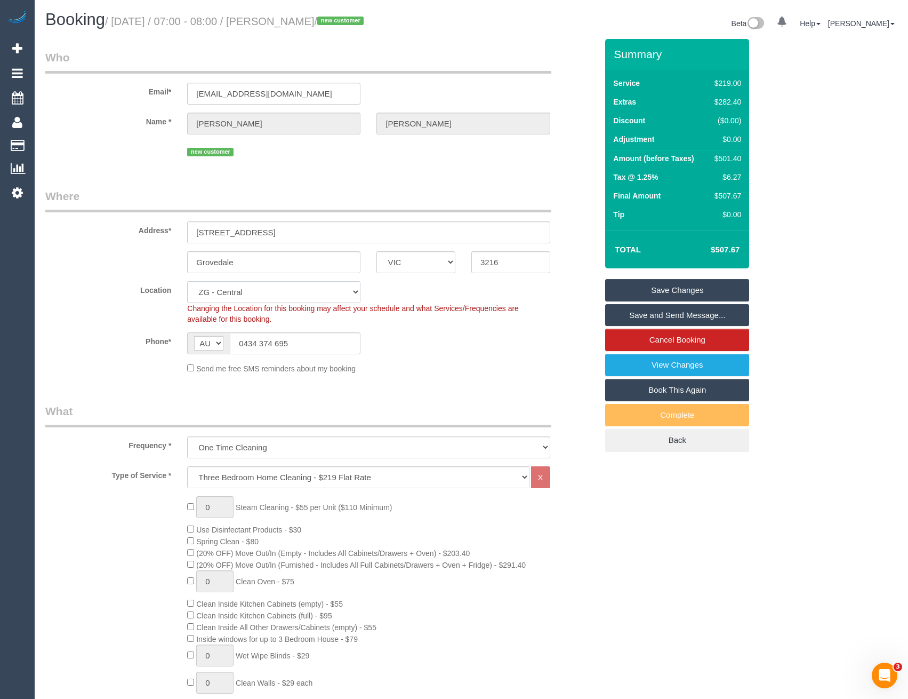
click at [298, 288] on select "Office City East (North) East (South) Inner East Inner North (East) Inner North…" at bounding box center [273, 292] width 173 height 22
click at [260, 292] on select "Office City East (North) East (South) Inner East Inner North (East) Inner North…" at bounding box center [273, 292] width 173 height 22
select select "50"
click at [187, 281] on select "Office City East (North) East (South) Inner East Inner North (East) Inner North…" at bounding box center [273, 292] width 173 height 22
select select "object:1236"
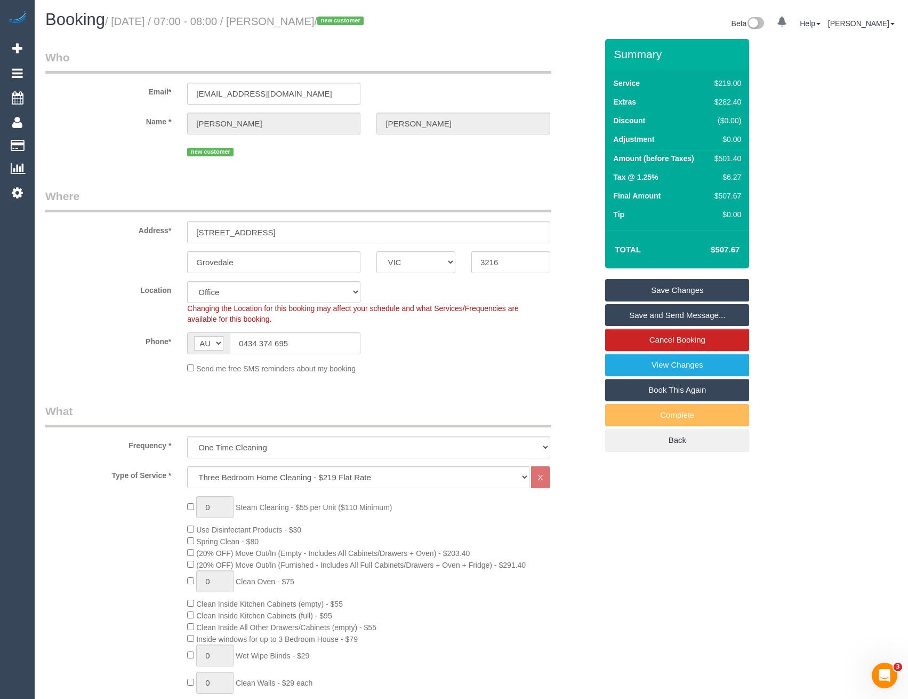
click at [399, 340] on div "Phone* AF AL DZ AD AO AI AQ AG AR AM AW AU AT AZ BS BH BD BB BY BE BZ BJ BM BT …" at bounding box center [321, 343] width 568 height 22
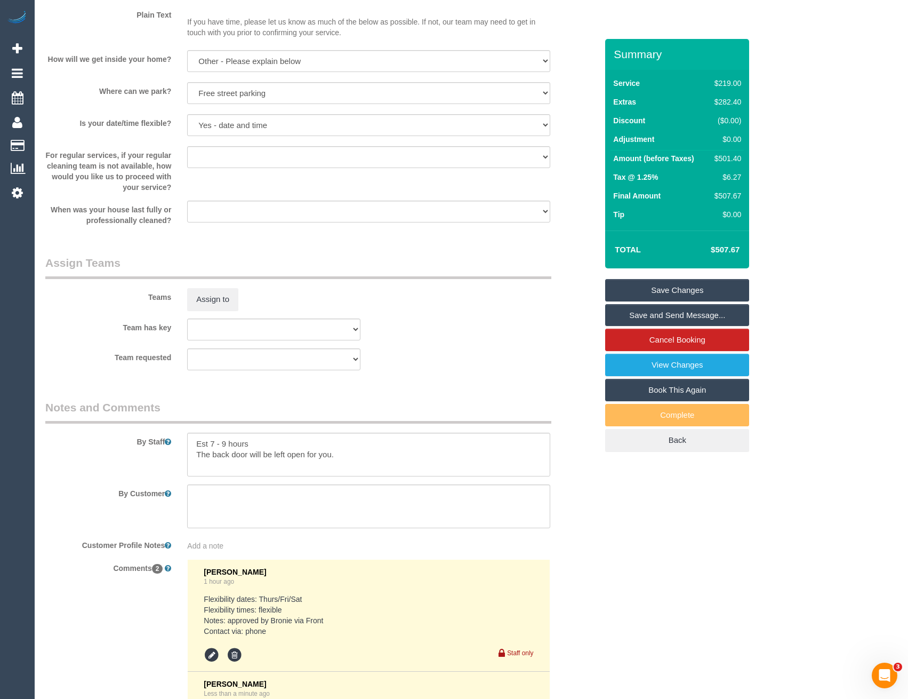
scroll to position [1493, 0]
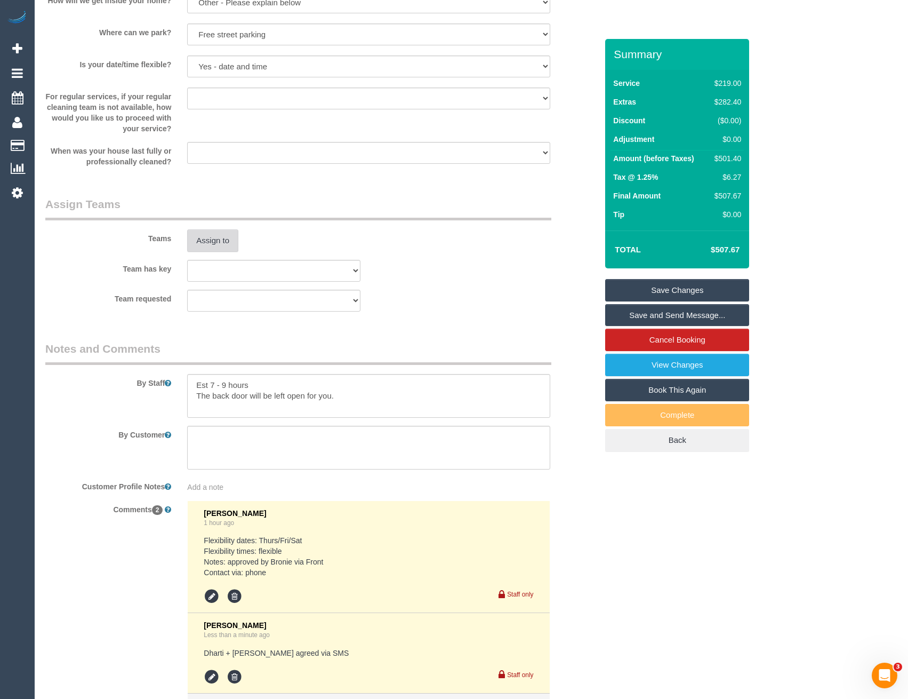
click at [214, 249] on button "Assign to" at bounding box center [212, 240] width 51 height 22
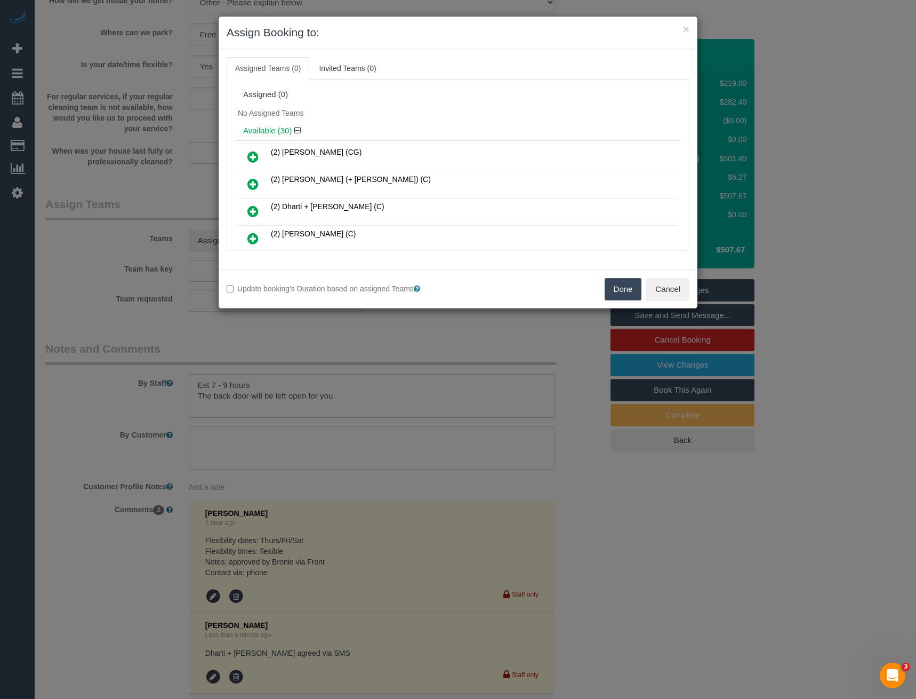
click at [255, 215] on icon at bounding box center [252, 211] width 11 height 13
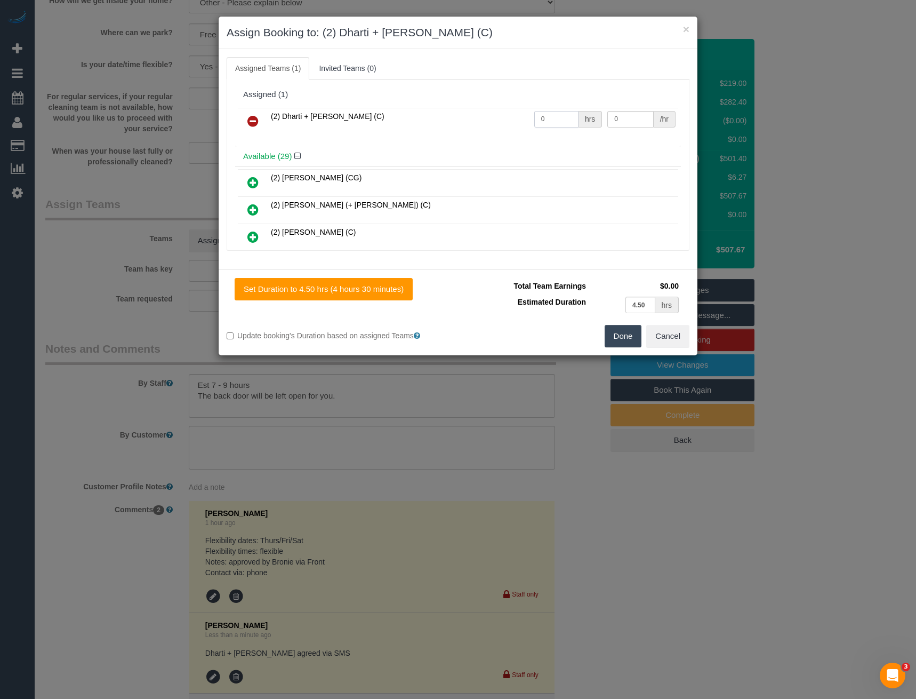
drag, startPoint x: 544, startPoint y: 119, endPoint x: 515, endPoint y: 123, distance: 30.0
click at [516, 123] on tr "(2) Dharti + Kishan (C) 0 hrs 0 /hr" at bounding box center [458, 121] width 440 height 27
type input "1"
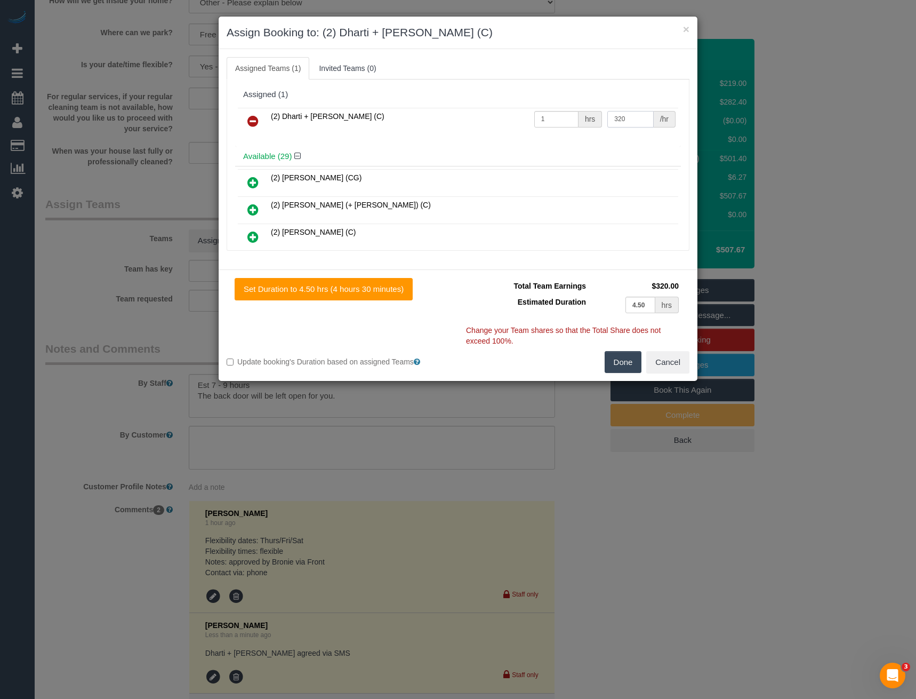
type input "320"
drag, startPoint x: 627, startPoint y: 355, endPoint x: 626, endPoint y: 360, distance: 5.4
click at [627, 357] on button "Done" at bounding box center [623, 362] width 37 height 22
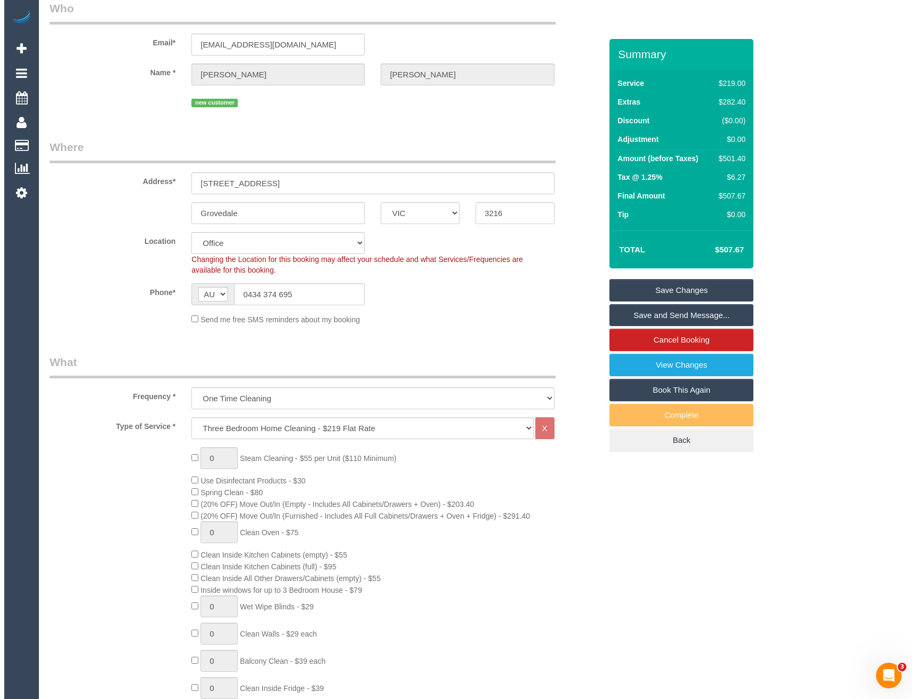
scroll to position [0, 0]
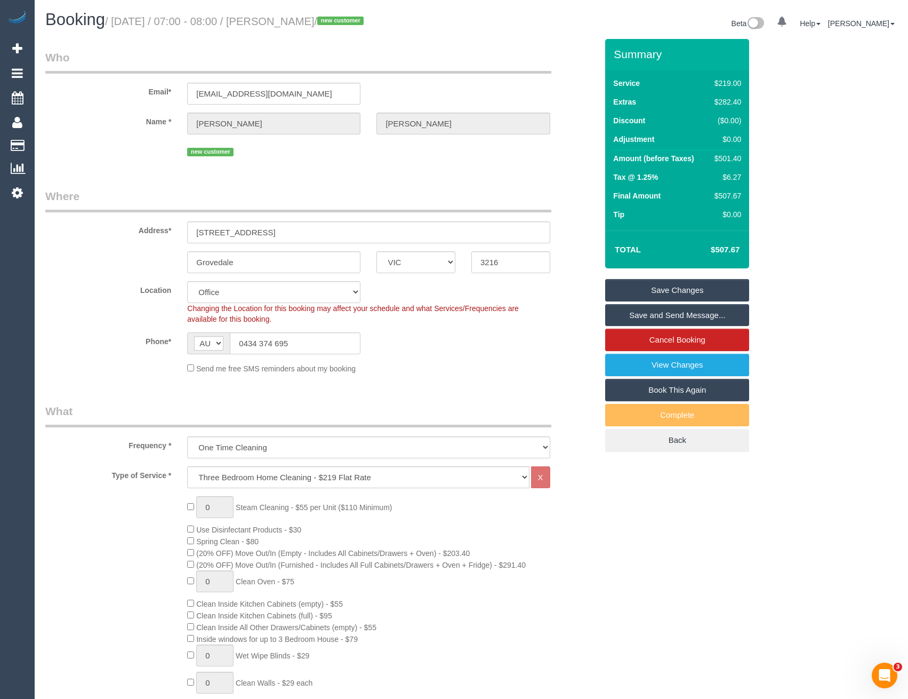
click at [658, 317] on link "Save and Send Message..." at bounding box center [677, 315] width 144 height 22
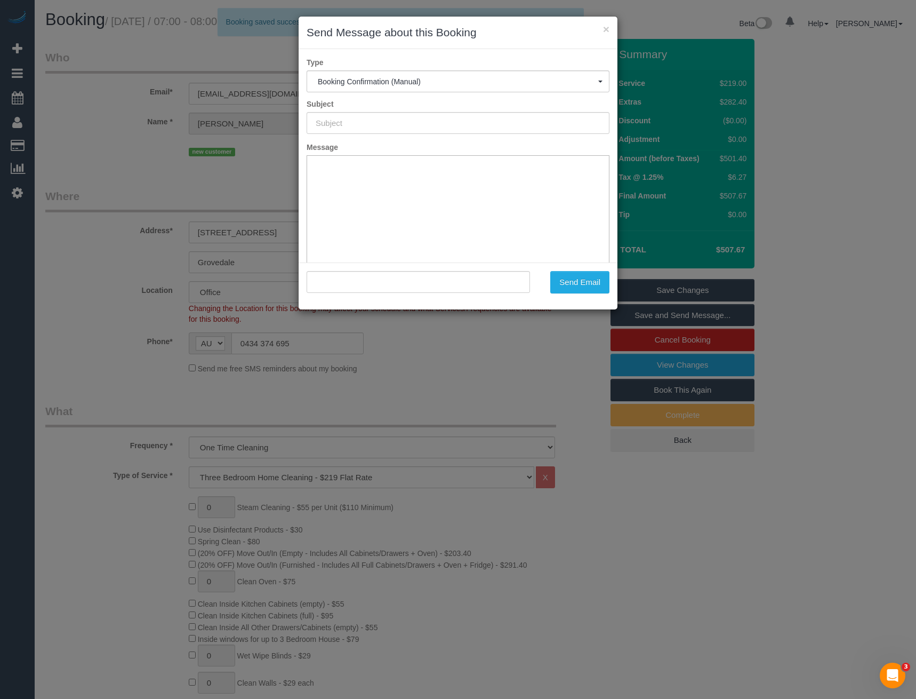
type input "Booking Confirmed"
type input ""Michael Jarrett" <mjarrett302@gmail.com>"
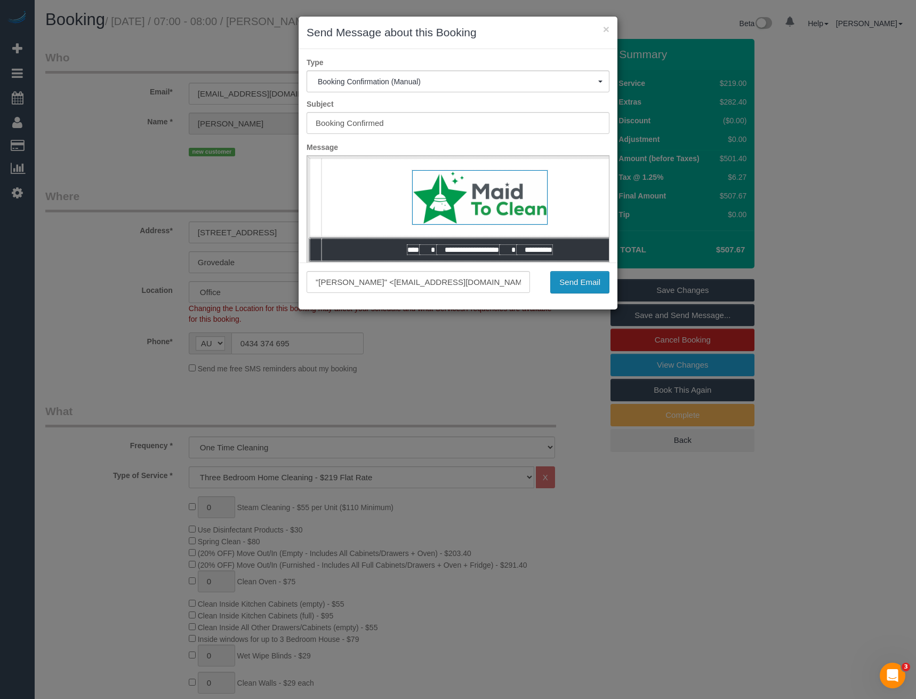
click at [586, 287] on button "Send Email" at bounding box center [579, 282] width 59 height 22
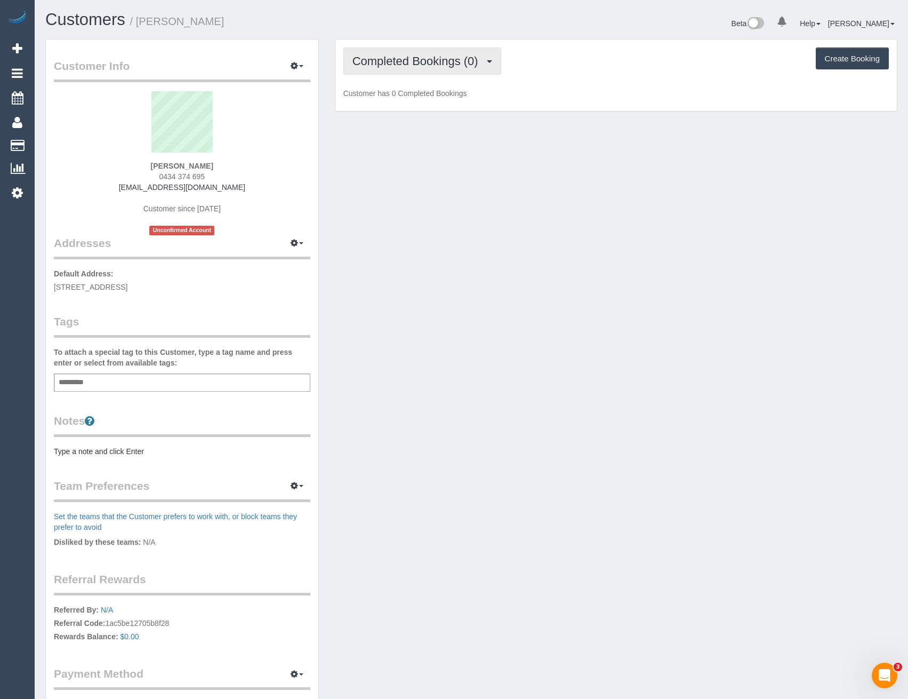
click at [443, 65] on span "Completed Bookings (0)" at bounding box center [417, 60] width 131 height 13
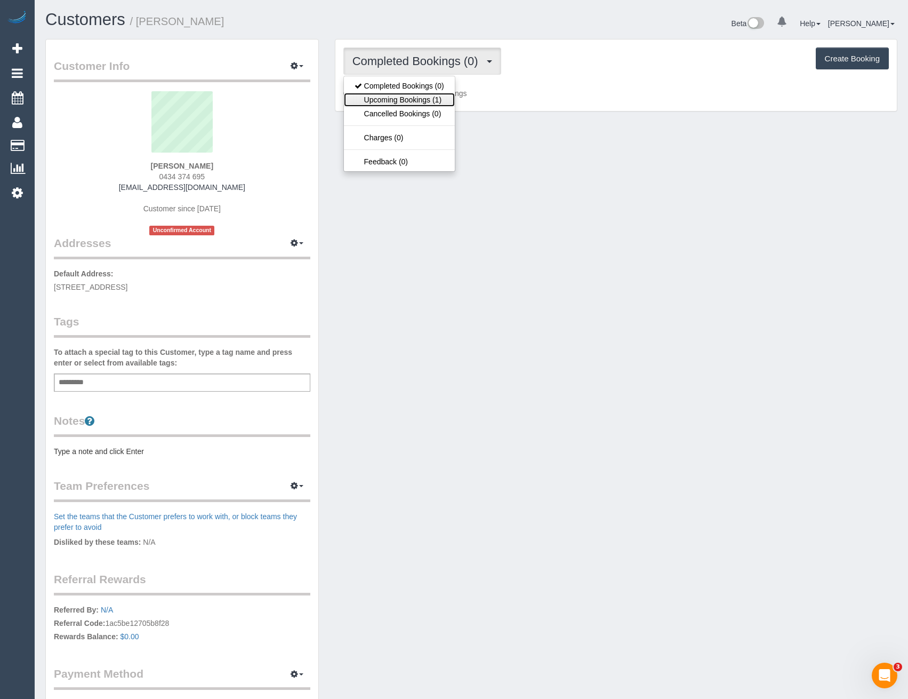
click at [421, 98] on link "Upcoming Bookings (1)" at bounding box center [399, 100] width 111 height 14
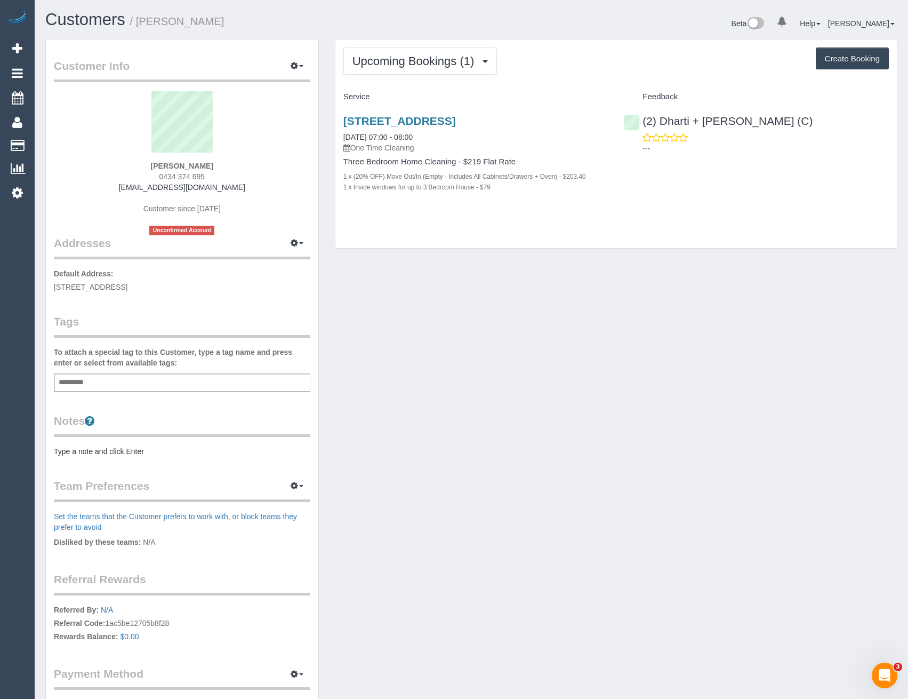
click at [116, 383] on div "Add a tag" at bounding box center [182, 382] width 256 height 18
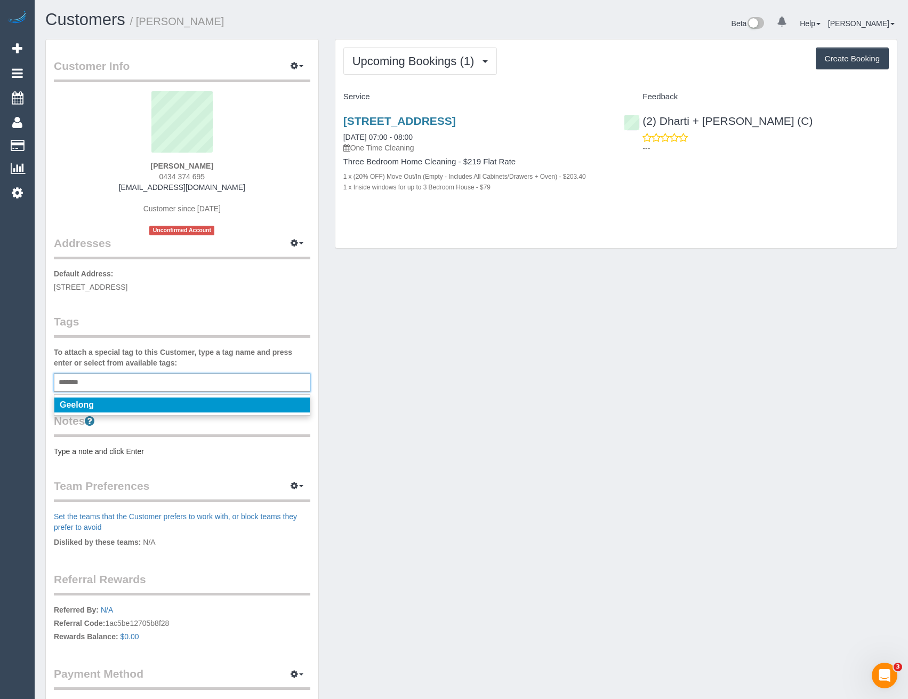
type input "*******"
click at [126, 403] on li "Geelong" at bounding box center [181, 404] width 255 height 15
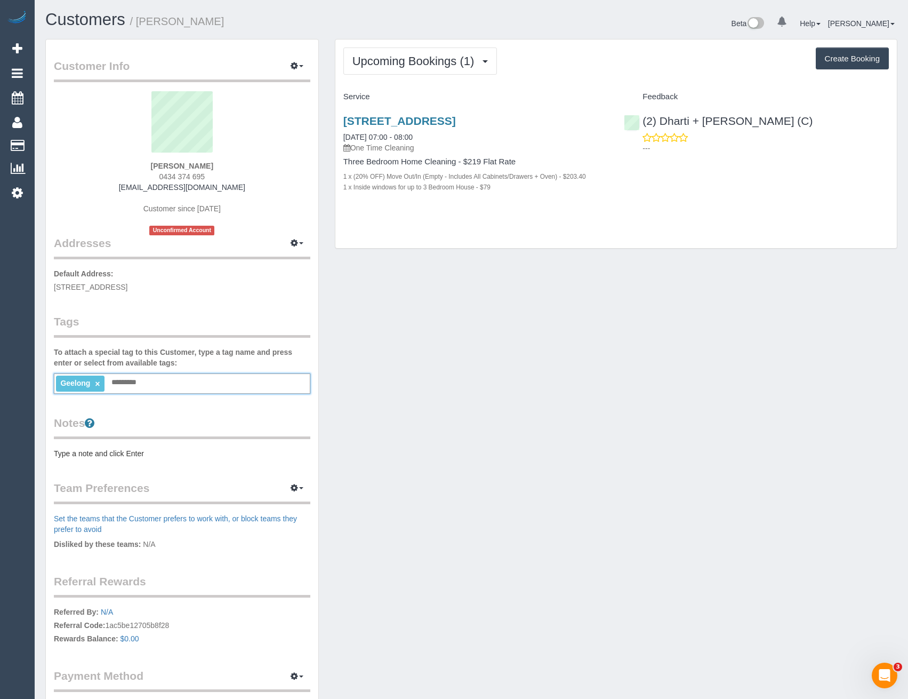
click at [131, 314] on legend "Tags" at bounding box center [182, 326] width 256 height 24
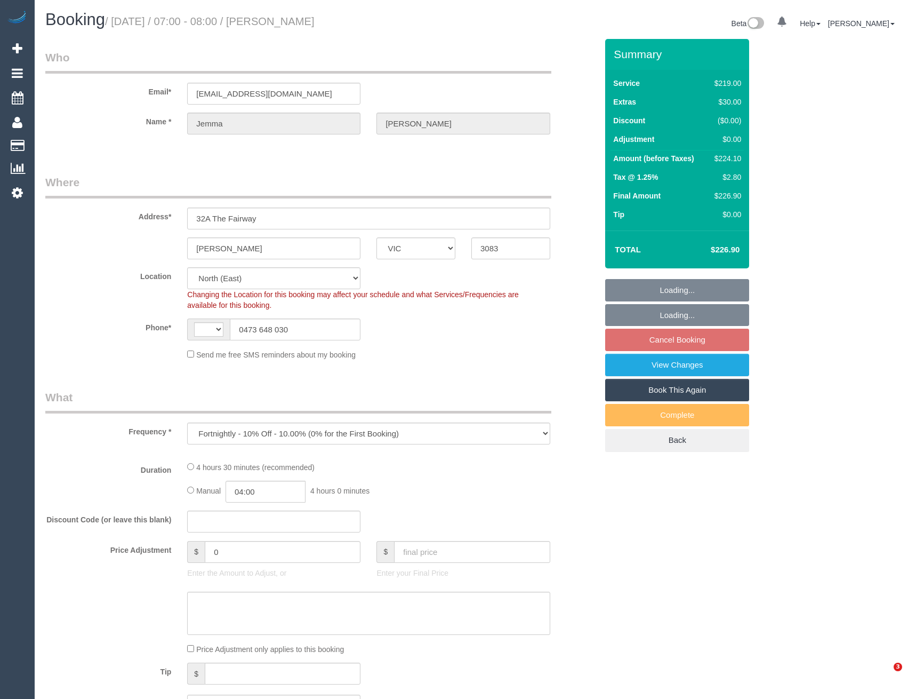
select select "VIC"
select select "object:535"
select select "string:AU"
select select "string:stripe-pm_1RLFY02GScqysDRV6vk7KCHr"
select select "number:27"
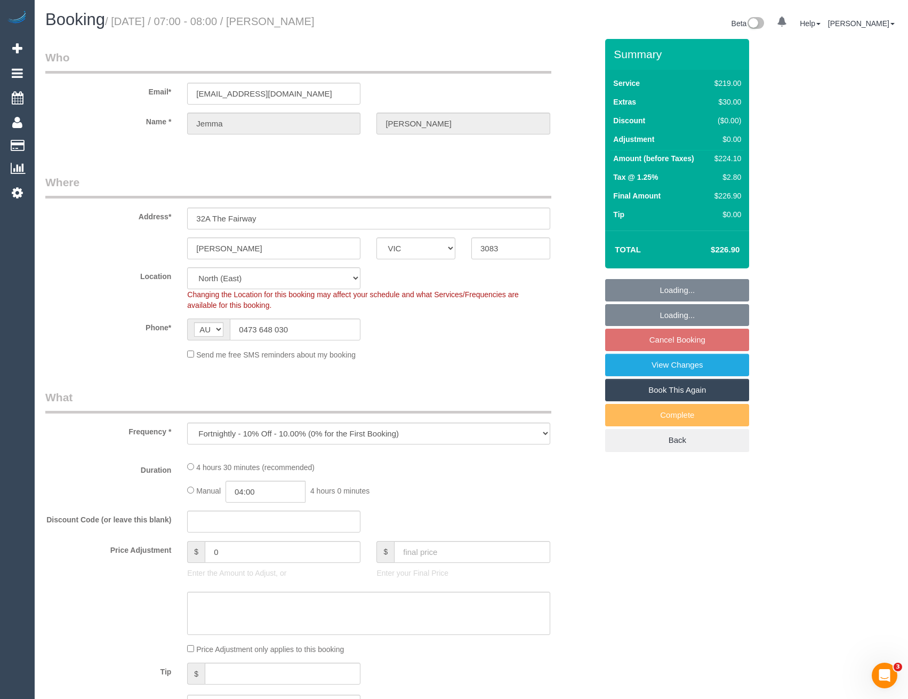
select select "number:16"
select select "number:18"
select select "number:22"
select select "number:33"
select select "number:12"
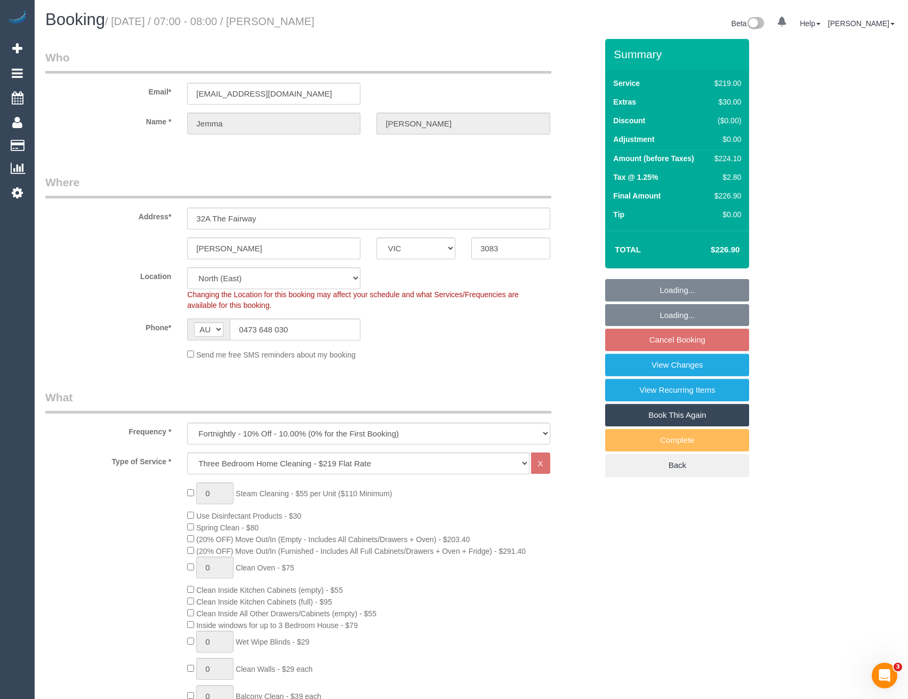
select select "spot1"
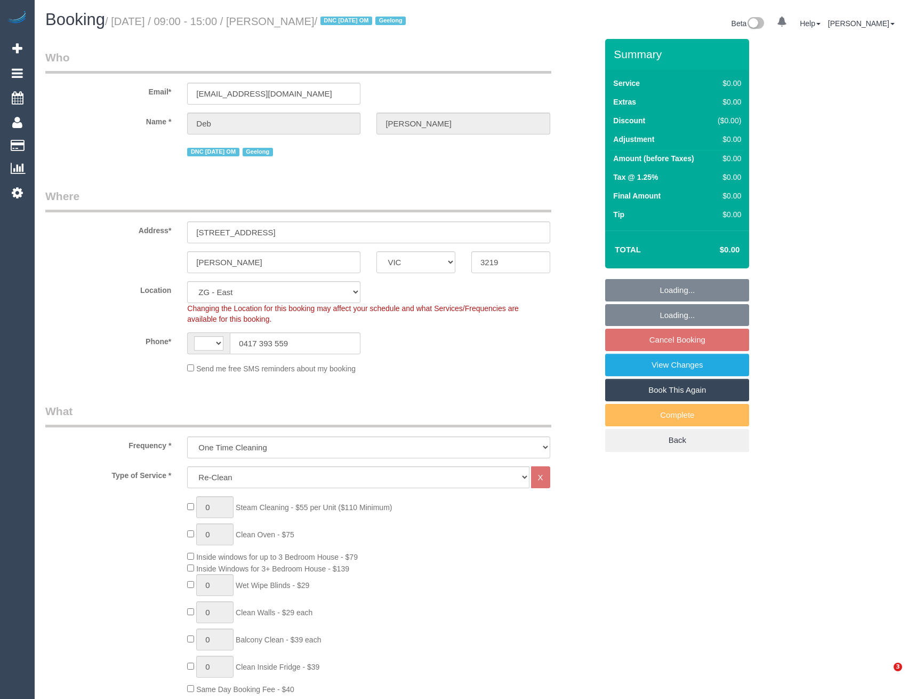
select select "VIC"
select select "object:613"
select select "string:AU"
select select "string:stripe-pm_1RulTB2GScqysDRVuQAR8ykx"
select select "number:29"
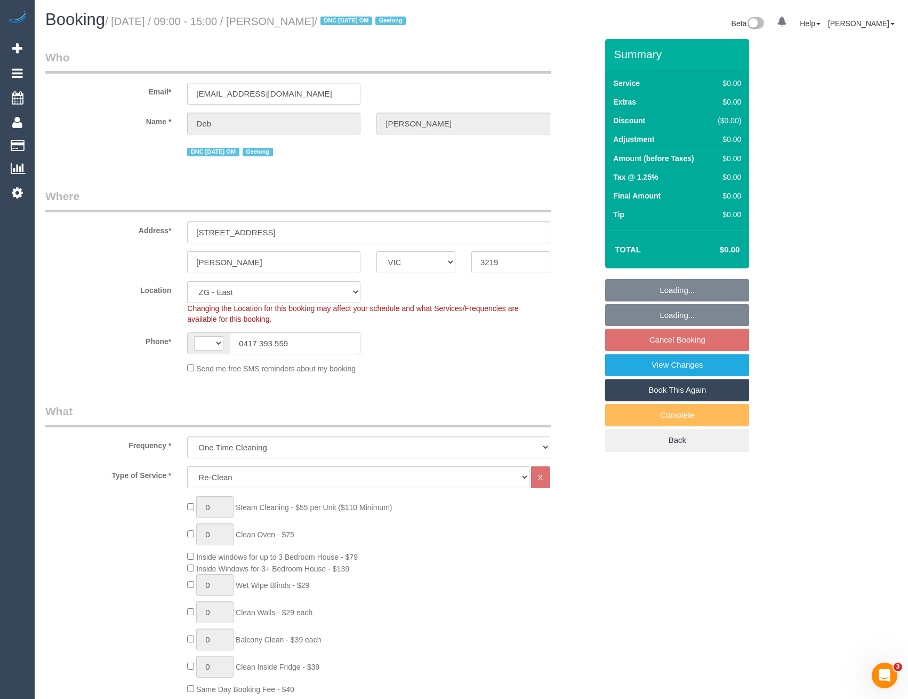
select select "number:15"
select select "number:18"
select select "number:36"
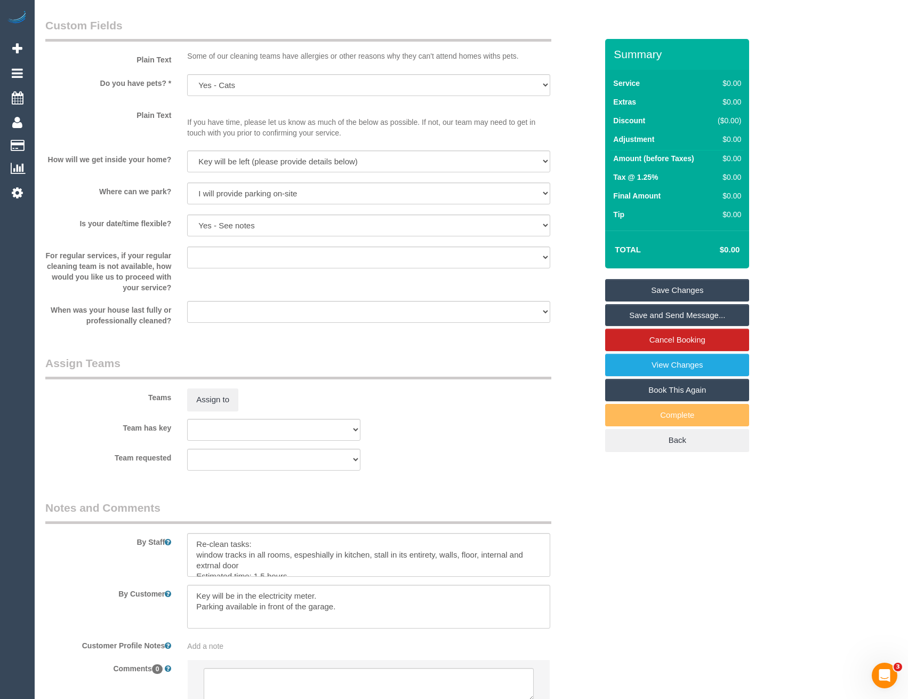
scroll to position [1247, 0]
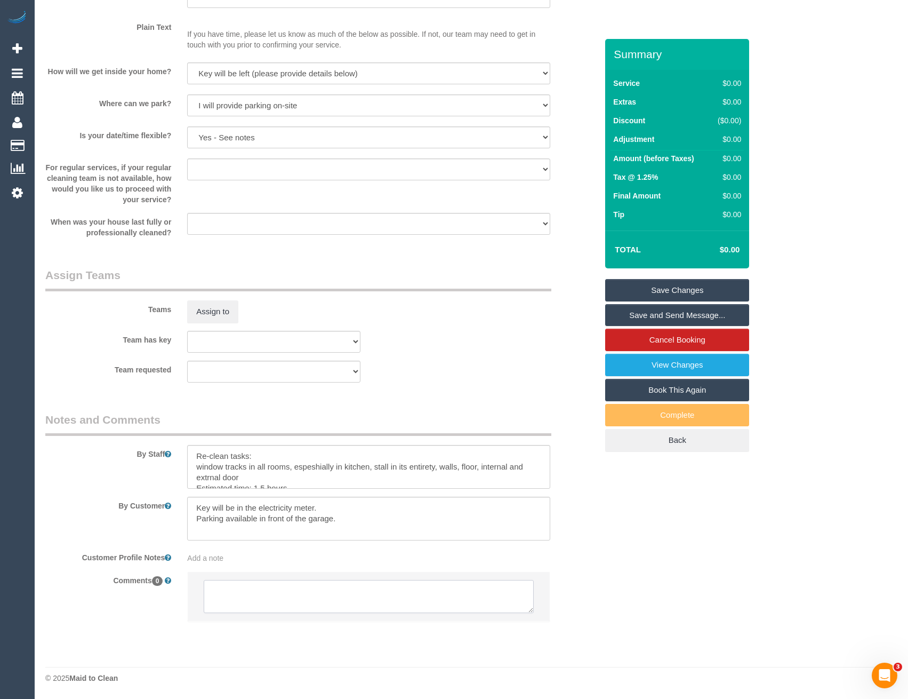
click at [322, 609] on textarea at bounding box center [369, 596] width 330 height 33
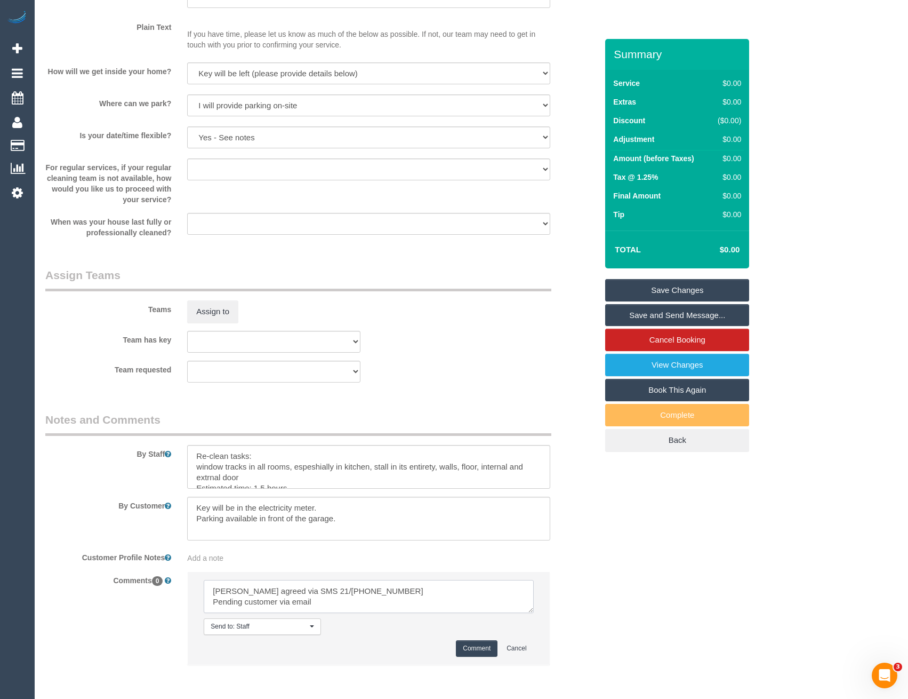
type textarea "Suneeth agreed via SMS 21/8 10-11 AW Pending customer via email"
click at [472, 647] on button "Comment" at bounding box center [477, 648] width 42 height 17
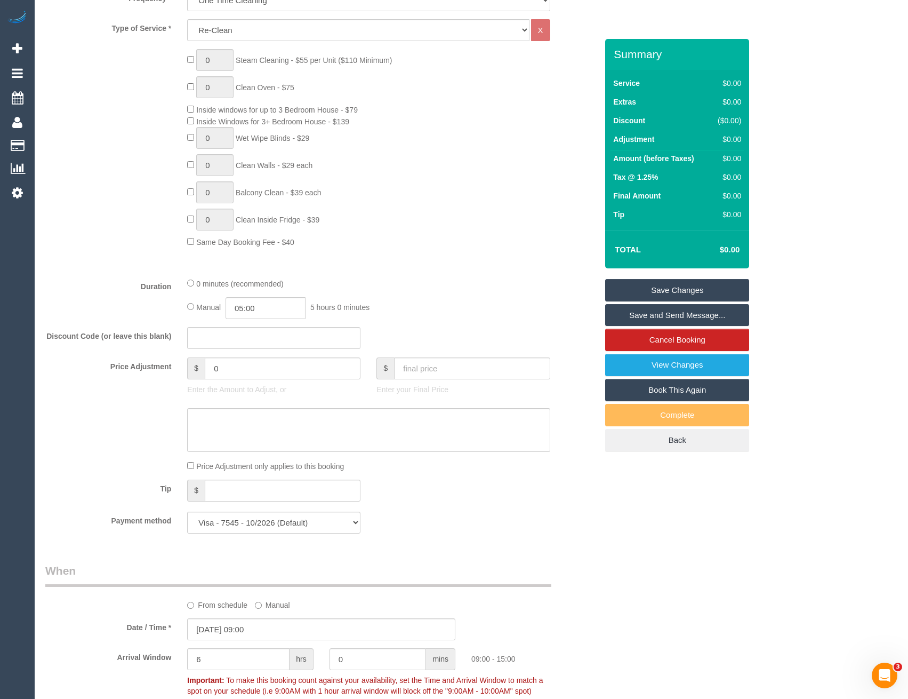
scroll to position [287, 0]
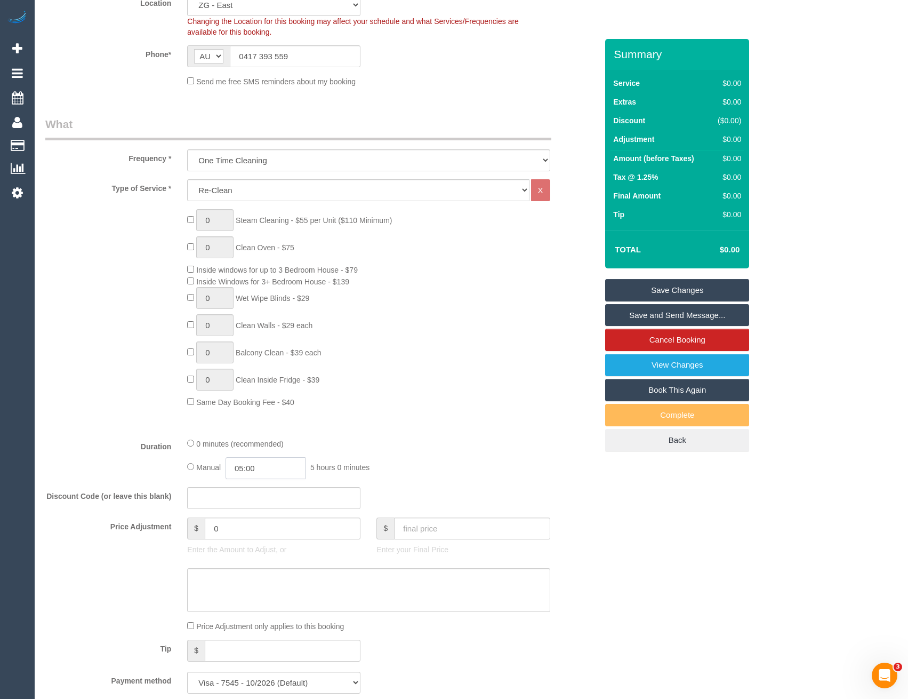
click at [277, 462] on input "05:00" at bounding box center [266, 468] width 80 height 22
type input "01:30"
click at [256, 487] on li "01:30" at bounding box center [253, 489] width 47 height 14
click at [411, 425] on div "Type of Service * Hourly Service - $70/h Hourly Service - $65/h Hourly Service …" at bounding box center [321, 304] width 552 height 250
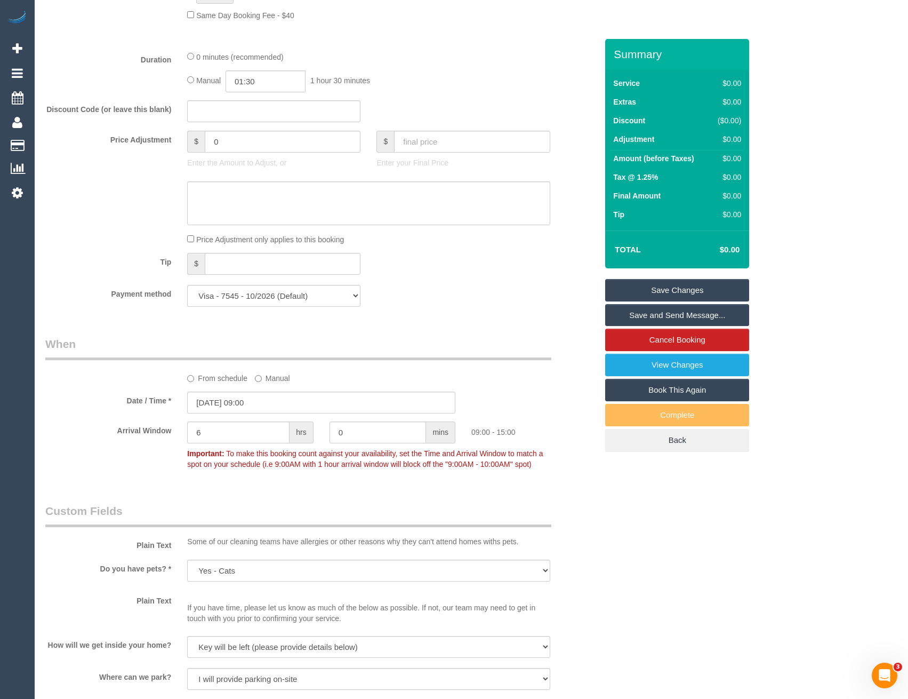
scroll to position [767, 0]
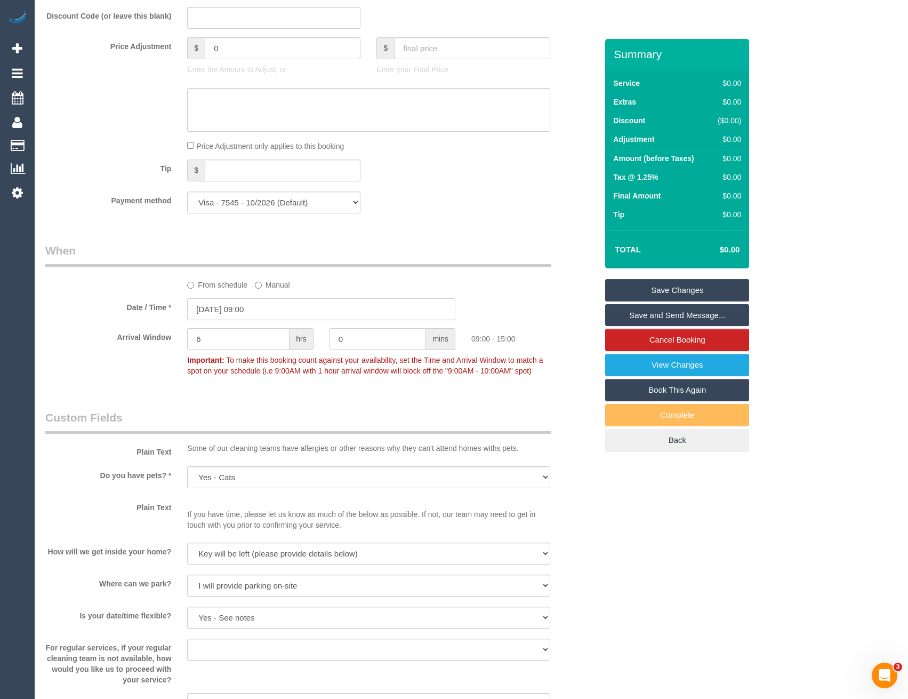
click at [254, 307] on input "20/08/2025 09:00" at bounding box center [321, 309] width 268 height 22
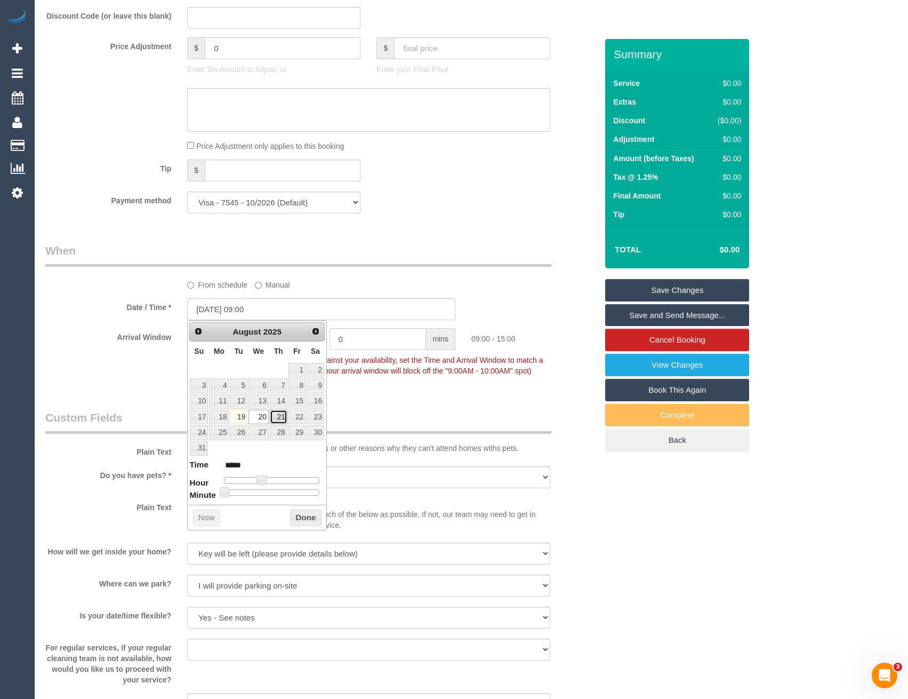
click at [279, 415] on link "21" at bounding box center [279, 417] width 18 height 14
type input "21/08/2025 10:00"
type input "*****"
click at [266, 480] on span at bounding box center [266, 480] width 10 height 10
click at [298, 512] on button "Done" at bounding box center [305, 517] width 31 height 17
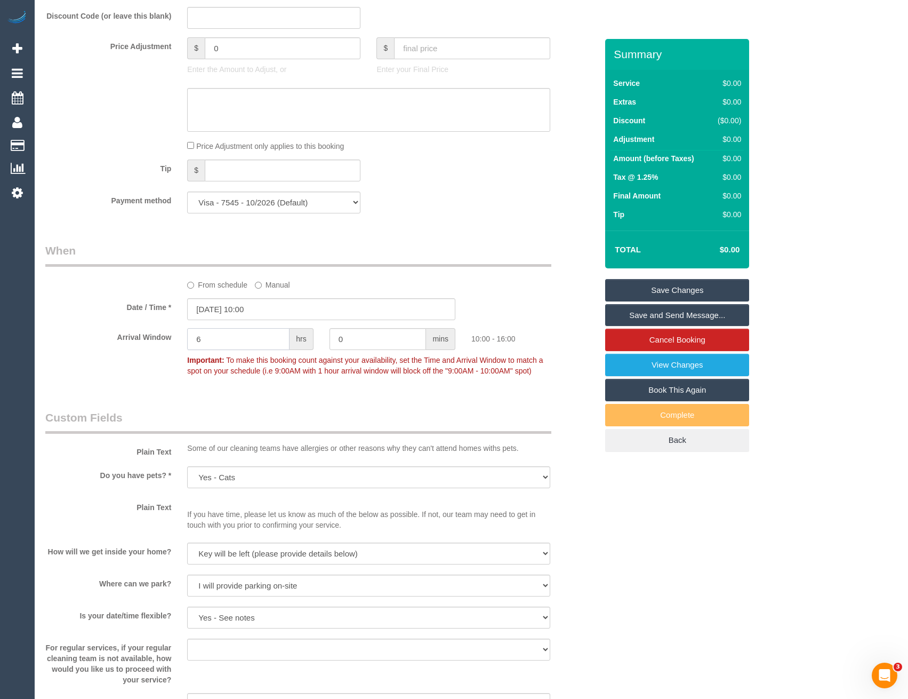
drag, startPoint x: 231, startPoint y: 344, endPoint x: 132, endPoint y: 354, distance: 100.1
click at [132, 354] on div "Arrival Window 6 hrs 0 mins 10:00 - 16:00 Important: To make this booking count…" at bounding box center [321, 354] width 568 height 53
type input "1"
click at [210, 392] on div "Who Email* rascals_mum@hotmail.com Name * Deb Armstrong DNC 13/08/25 OM Geelong…" at bounding box center [321, 252] width 568 height 1960
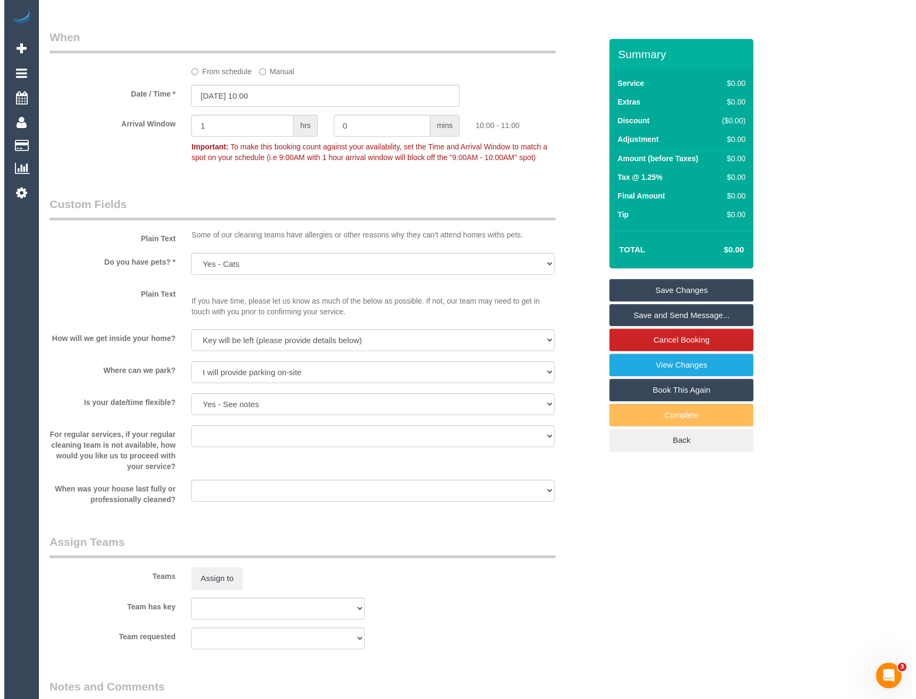
scroll to position [1140, 0]
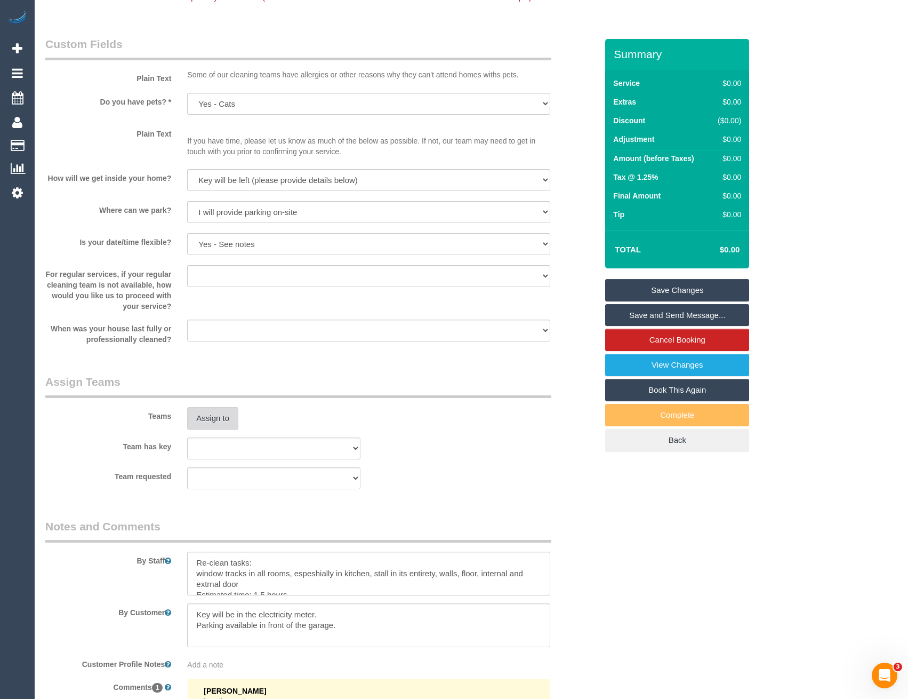
click at [228, 413] on button "Assign to" at bounding box center [212, 418] width 51 height 22
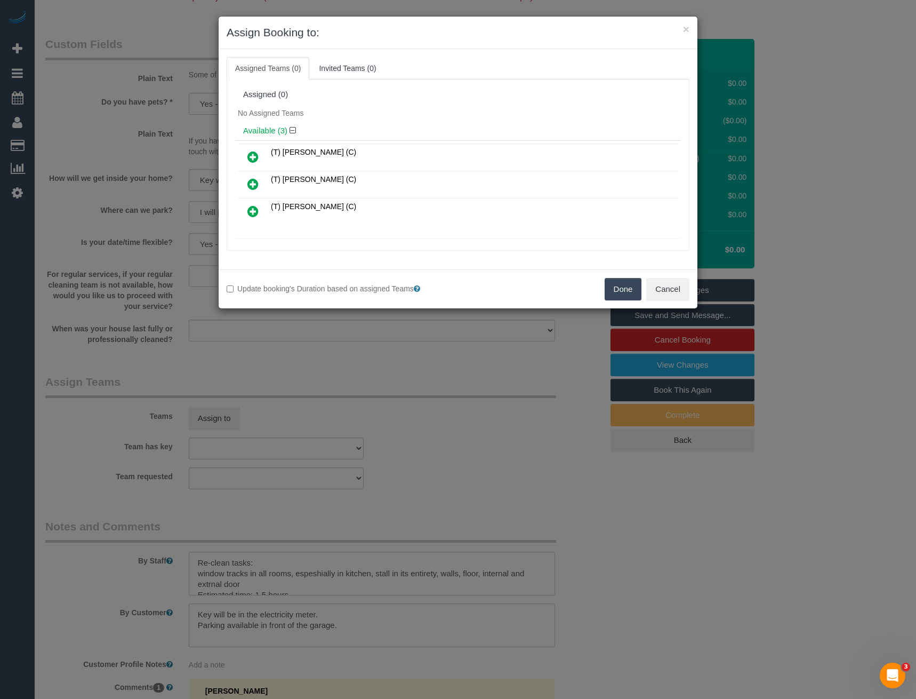
scroll to position [202, 0]
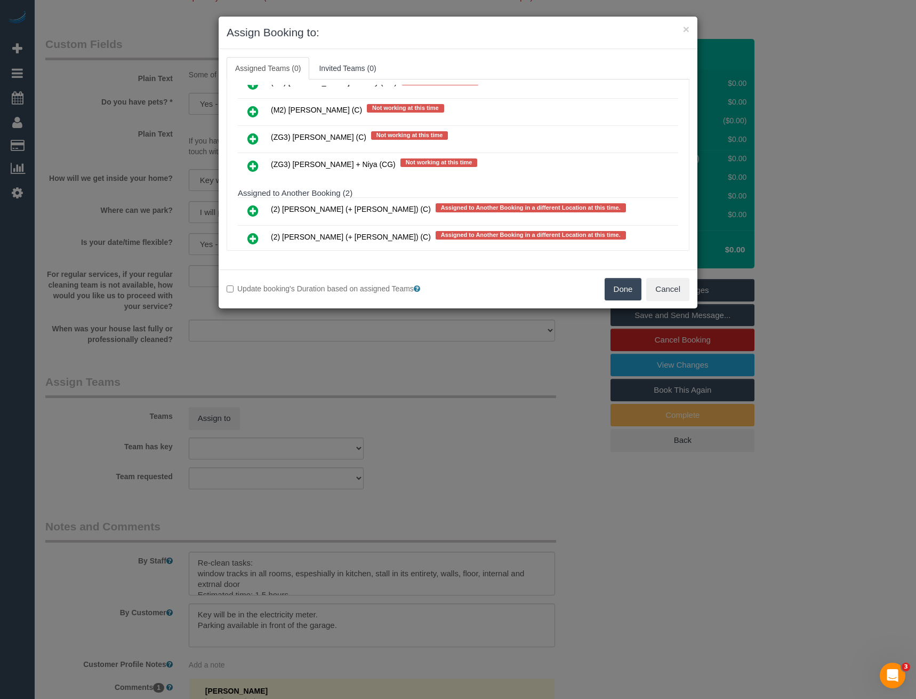
click at [254, 164] on icon at bounding box center [252, 165] width 11 height 13
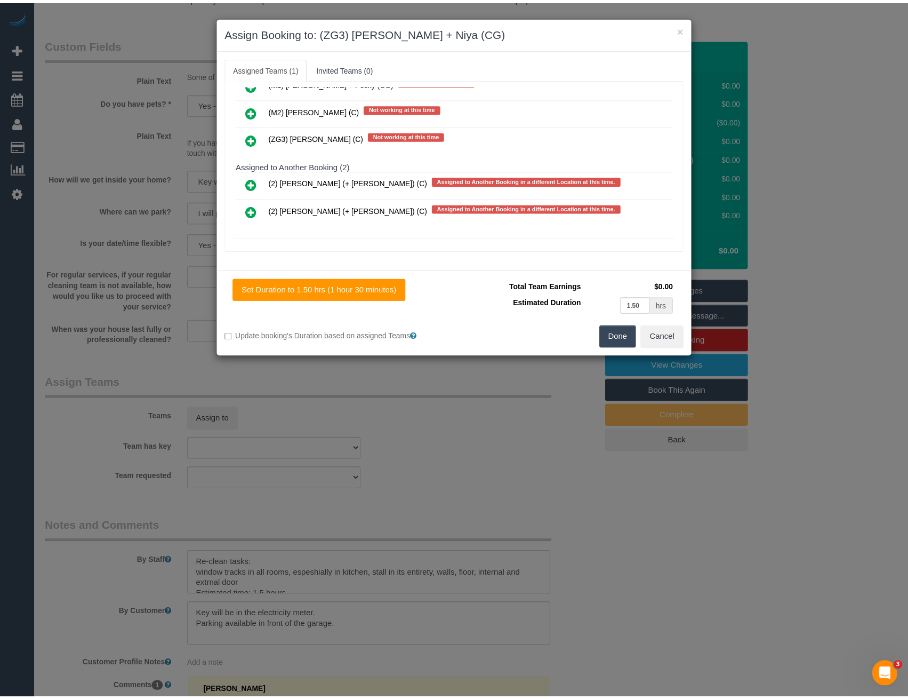
scroll to position [0, 0]
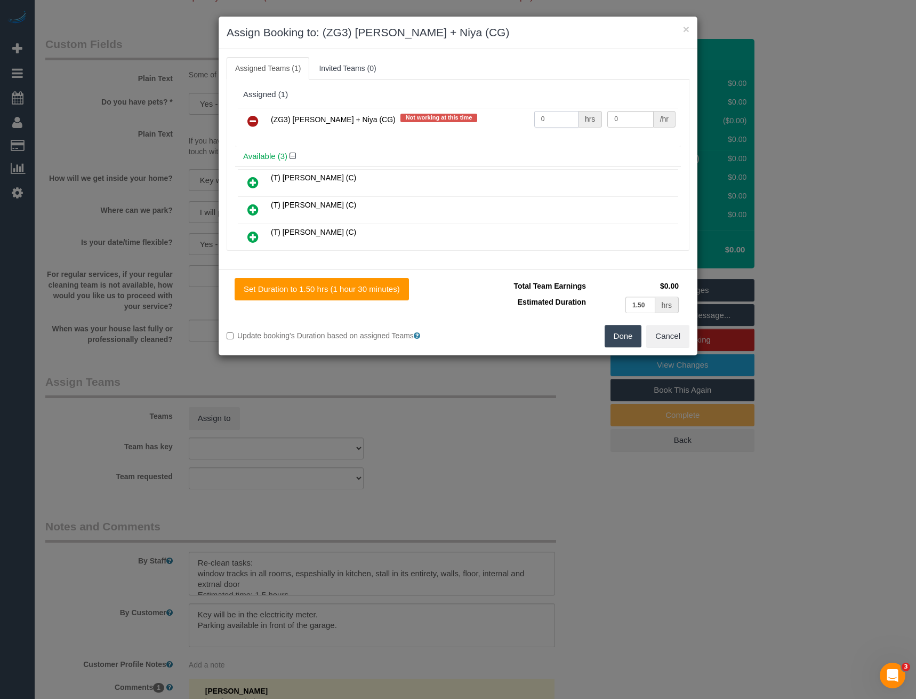
drag, startPoint x: 543, startPoint y: 121, endPoint x: 499, endPoint y: 124, distance: 43.8
click at [500, 124] on tr "(ZG3) Suneeth + Niya (CG) Not working at this time 0 hrs 0 /hr" at bounding box center [458, 121] width 440 height 27
type input "1.5"
type input "38.5"
click at [622, 333] on button "Done" at bounding box center [623, 336] width 37 height 22
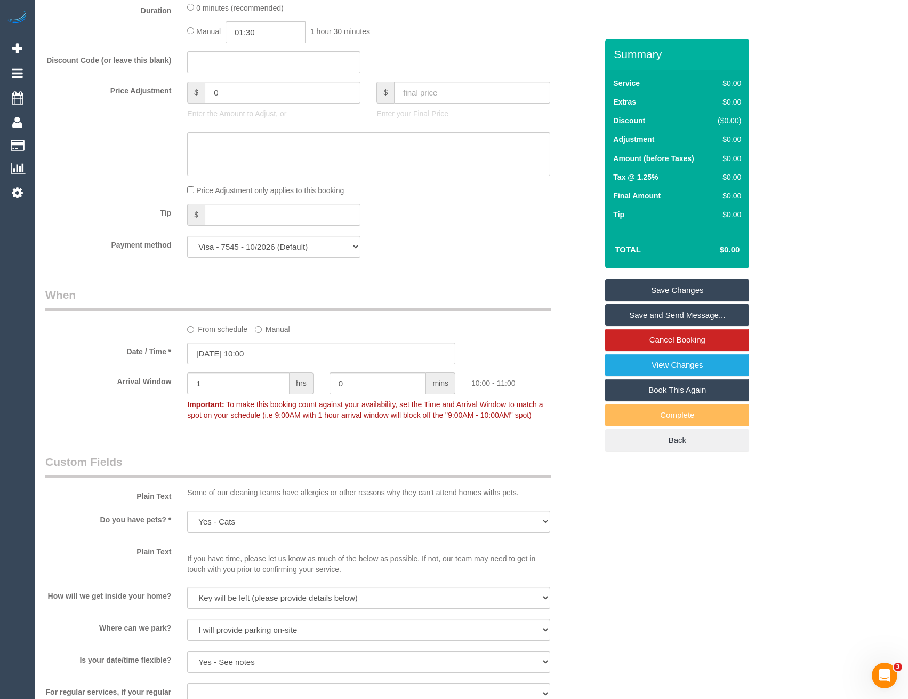
scroll to position [644, 0]
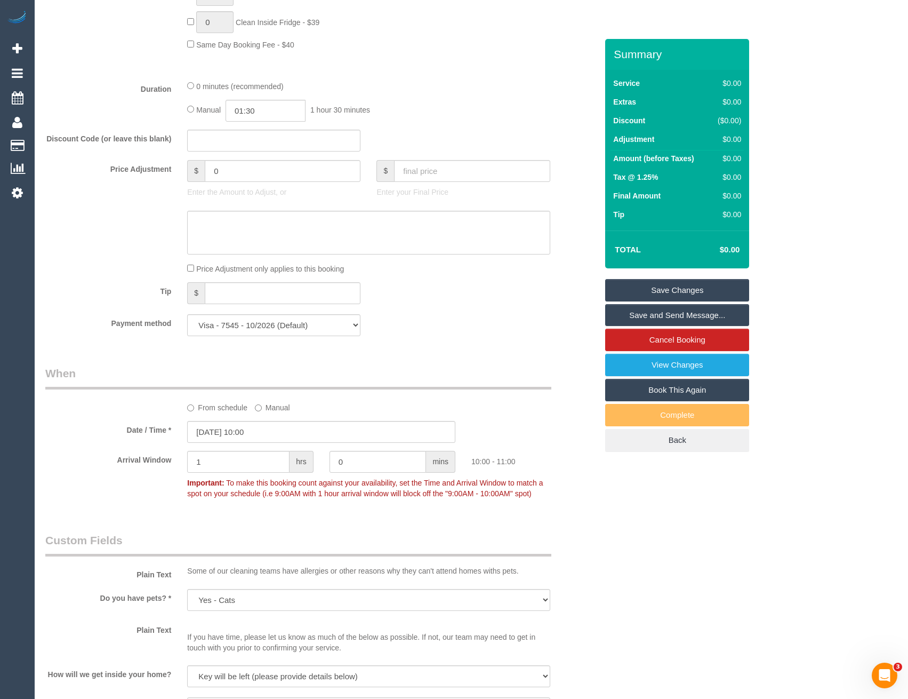
click at [686, 292] on link "Save Changes" at bounding box center [677, 290] width 144 height 22
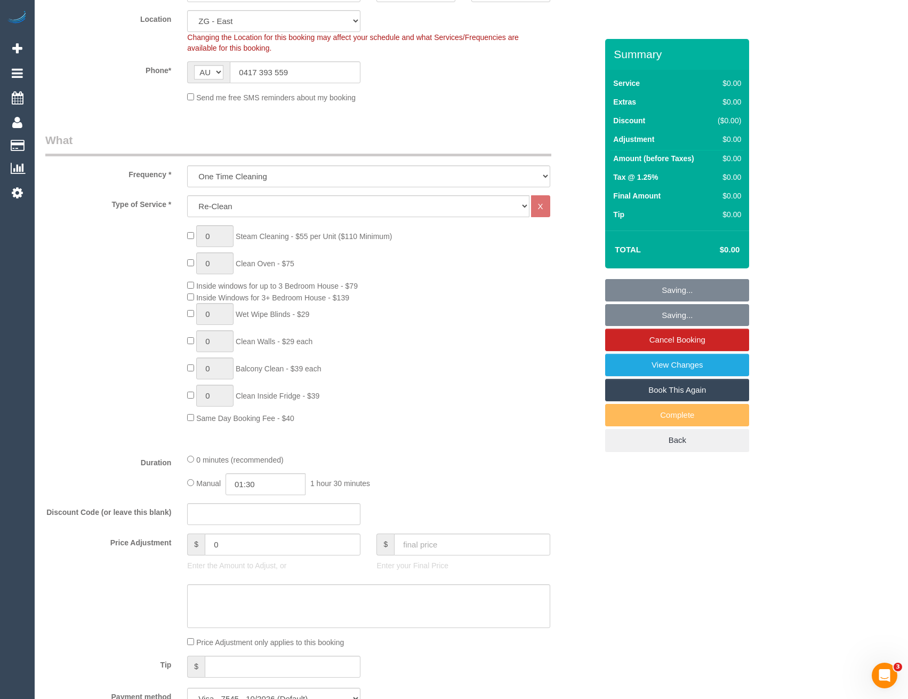
scroll to position [0, 0]
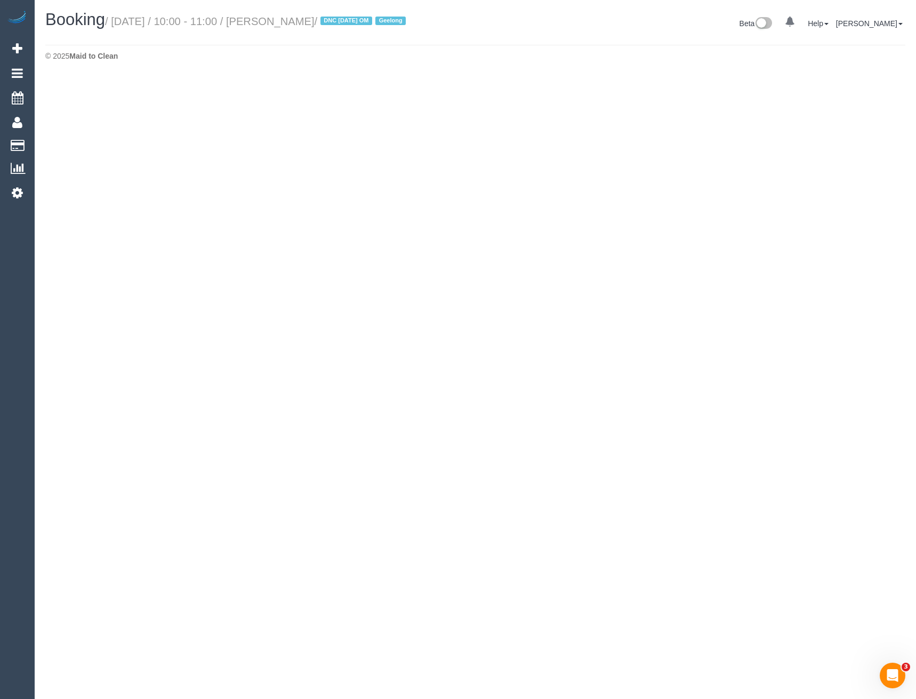
select select "VIC"
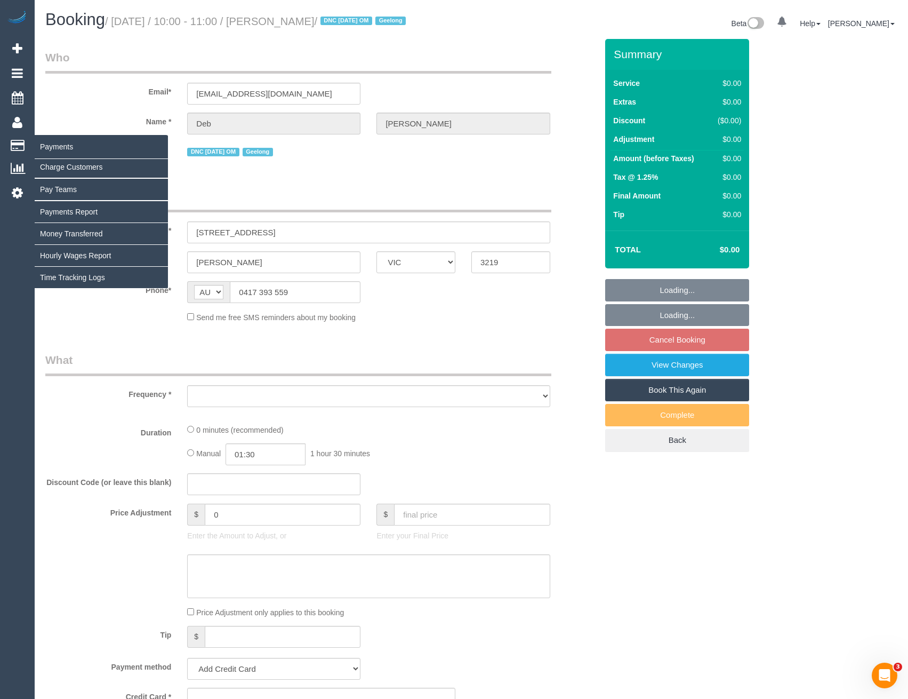
select select "object:1945"
select select "string:stripe-pm_1RulTB2GScqysDRVuQAR8ykx"
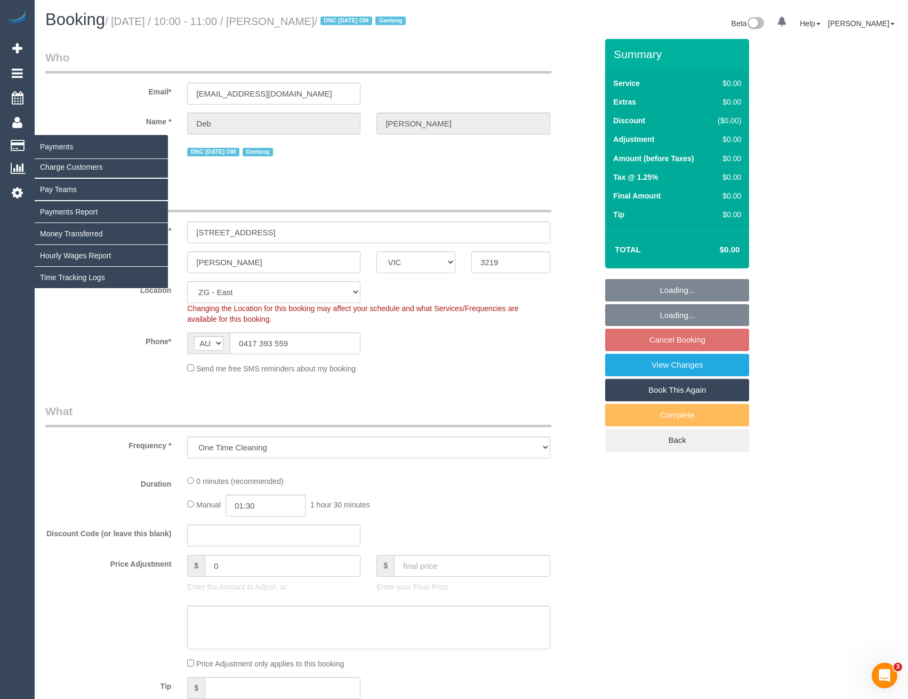
select select "object:2155"
select select "number:29"
select select "number:15"
select select "number:18"
select select "number:36"
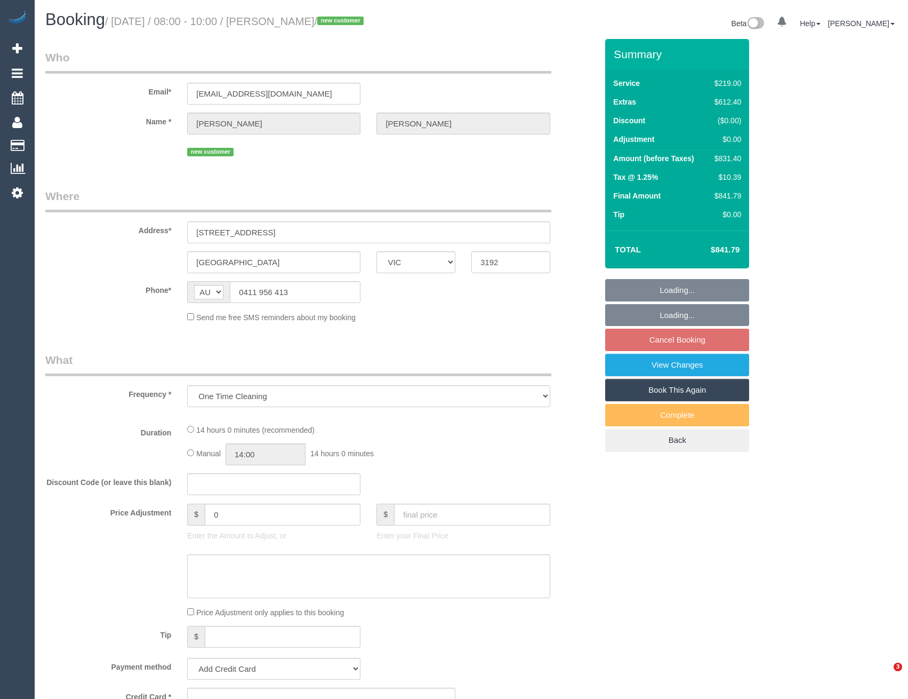
select select "VIC"
select select "number:28"
select select "number:15"
select select "number:18"
select select "number:24"
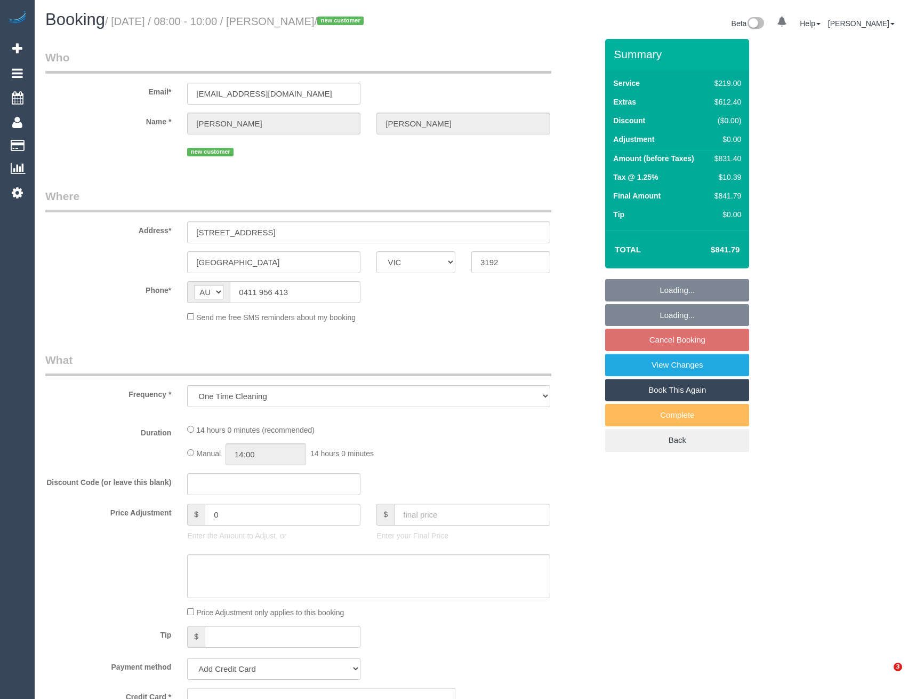
select select "number:26"
select select "string:stripe-pm_1RvQub2GScqysDRVZhmrUmH5"
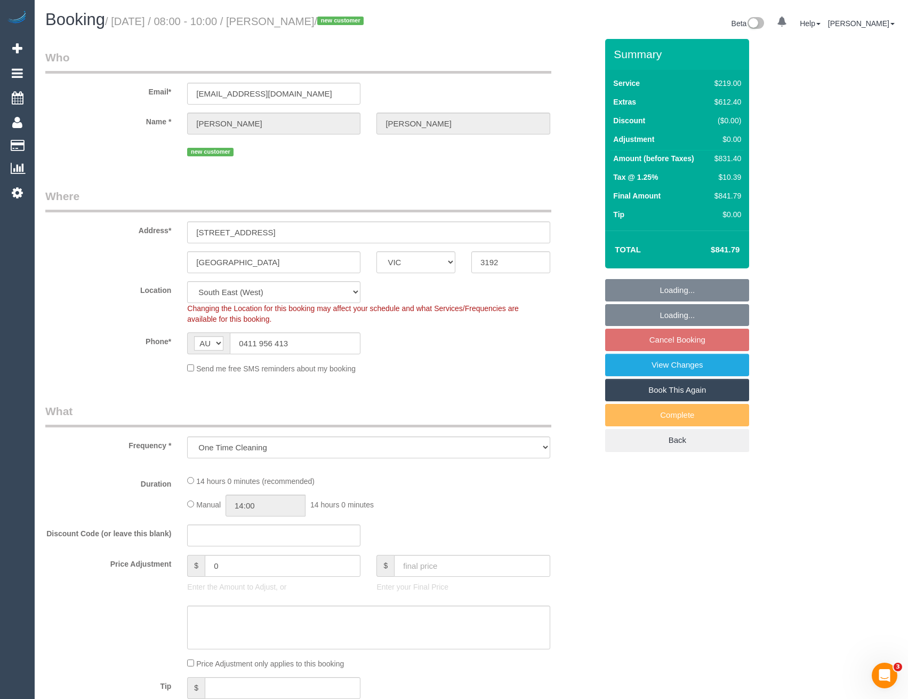
select select "object:794"
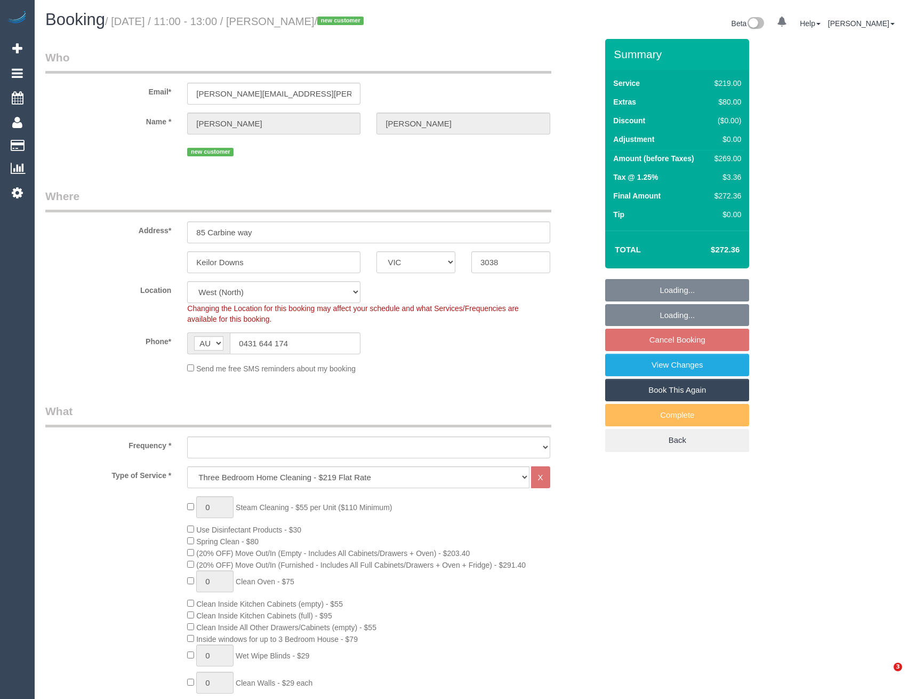
select select "VIC"
select select "string:stripe-pm_1Rxgn22GScqysDRVKR7XNZBC"
select select "number:28"
select select "number:14"
select select "number:19"
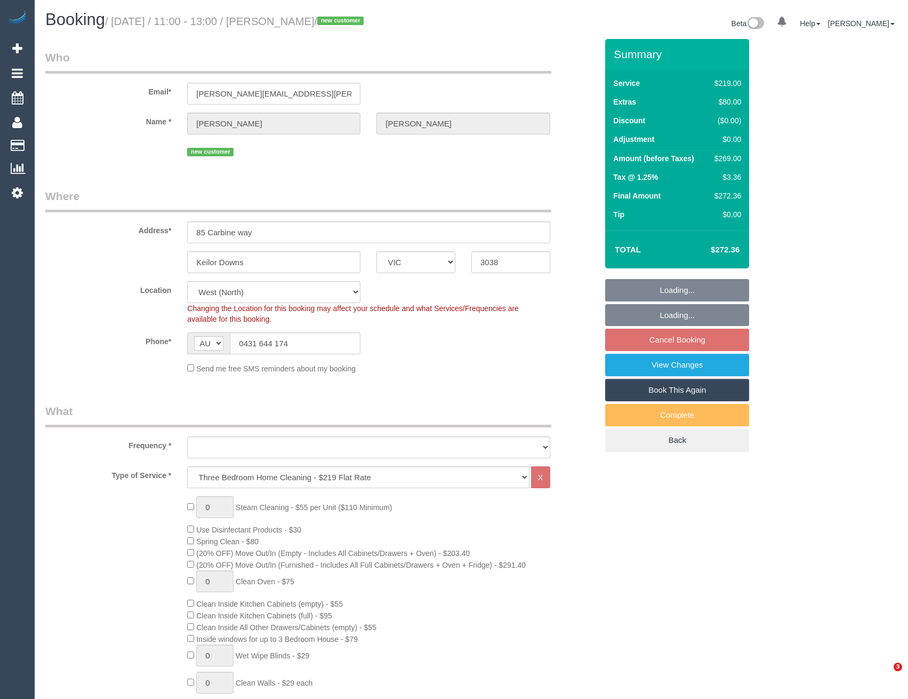
select select "number:36"
select select "object:1401"
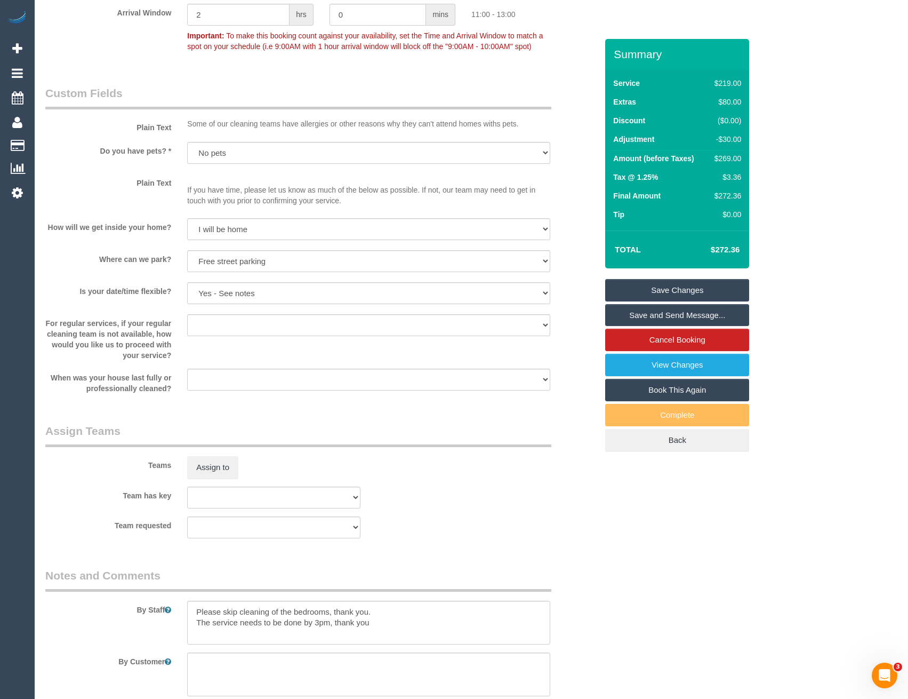
scroll to position [1333, 0]
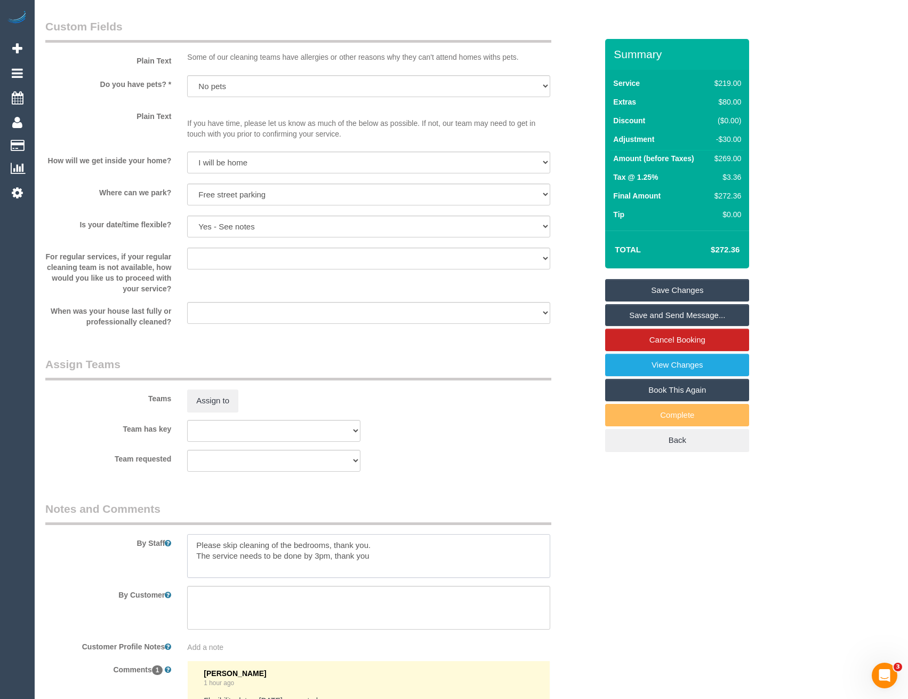
drag, startPoint x: 199, startPoint y: 544, endPoint x: 215, endPoint y: 532, distance: 20.2
click at [199, 544] on textarea at bounding box center [368, 556] width 363 height 44
type textarea "Est 4 - 5 hours Please skip cleaning of the bedrooms, thank you. The service ne…"
click at [221, 402] on button "Assign to" at bounding box center [212, 400] width 51 height 22
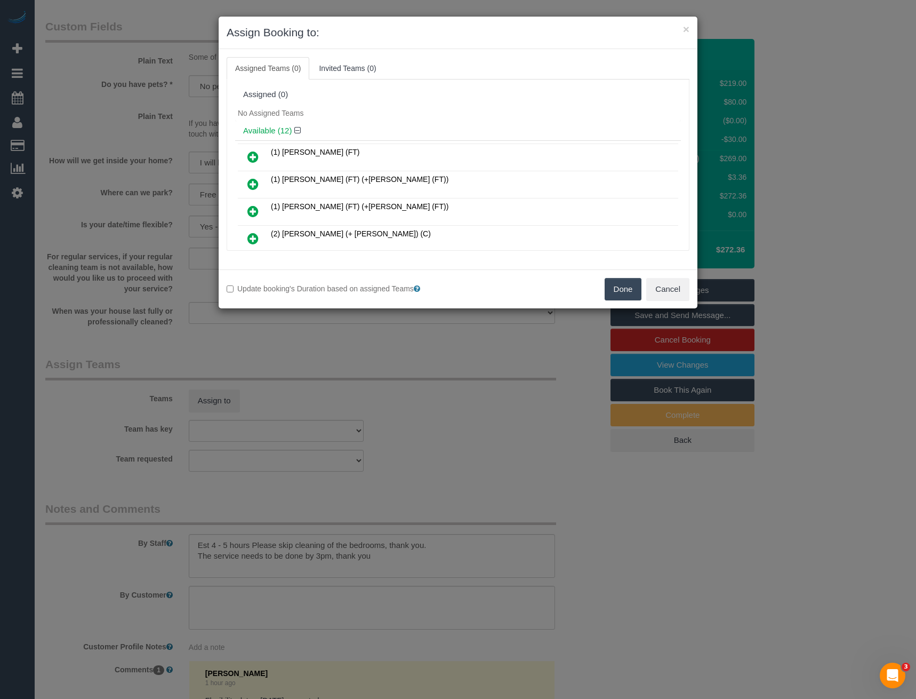
click at [254, 181] on icon at bounding box center [252, 184] width 11 height 13
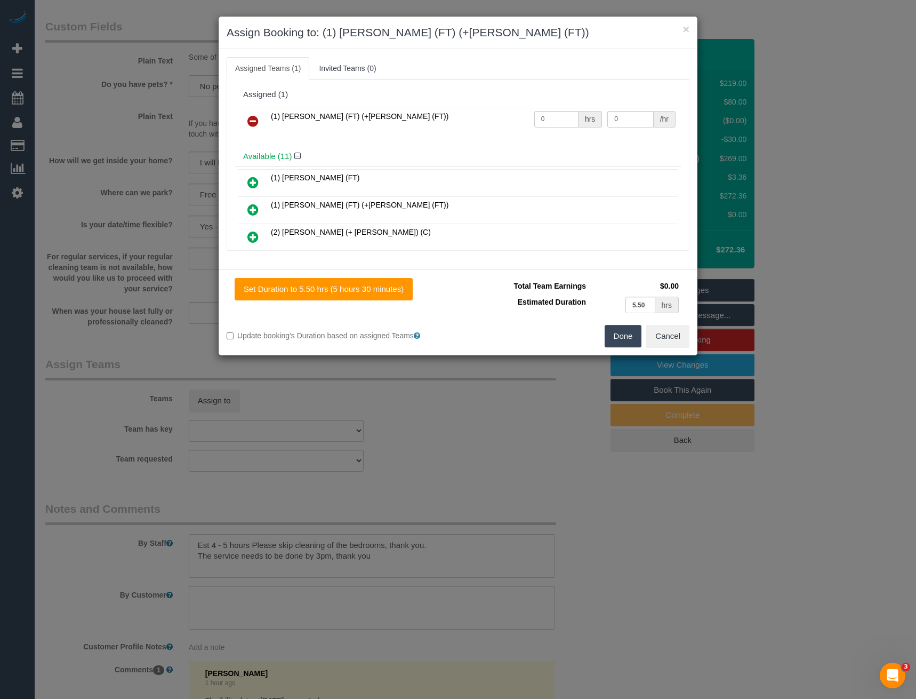
click at [253, 212] on icon at bounding box center [252, 209] width 11 height 13
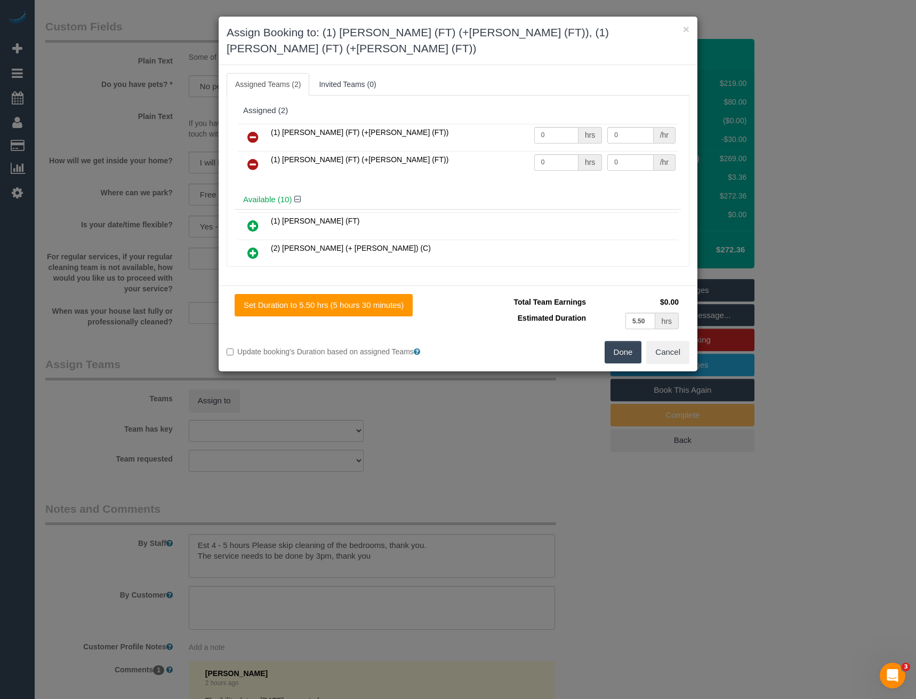
click at [634, 341] on button "Done" at bounding box center [623, 352] width 37 height 22
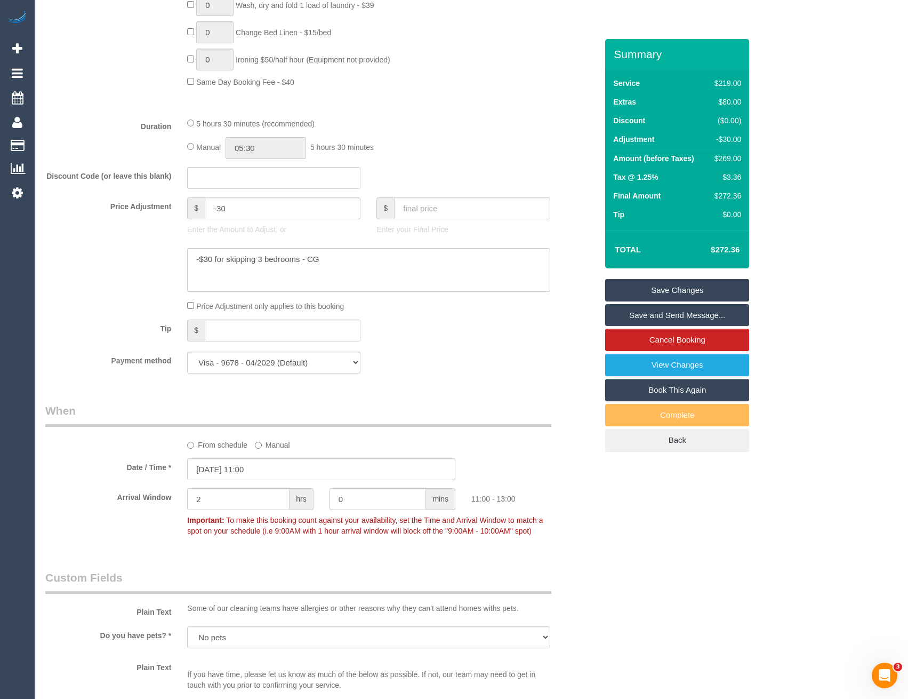
scroll to position [800, 0]
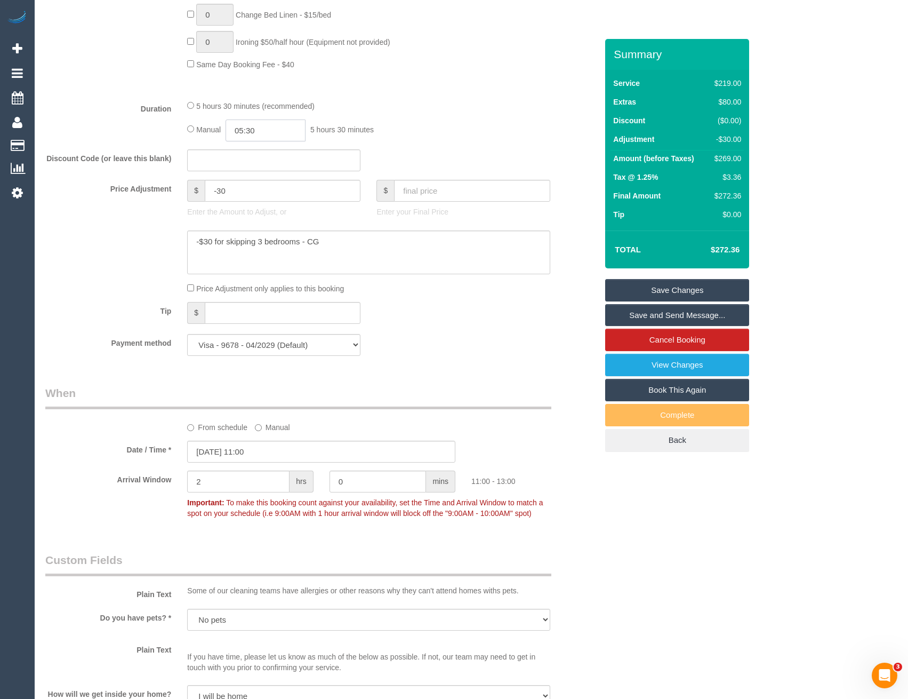
click at [280, 123] on input "05:30" at bounding box center [266, 130] width 80 height 22
type input "02:30"
click at [261, 163] on li "02:30" at bounding box center [253, 165] width 47 height 14
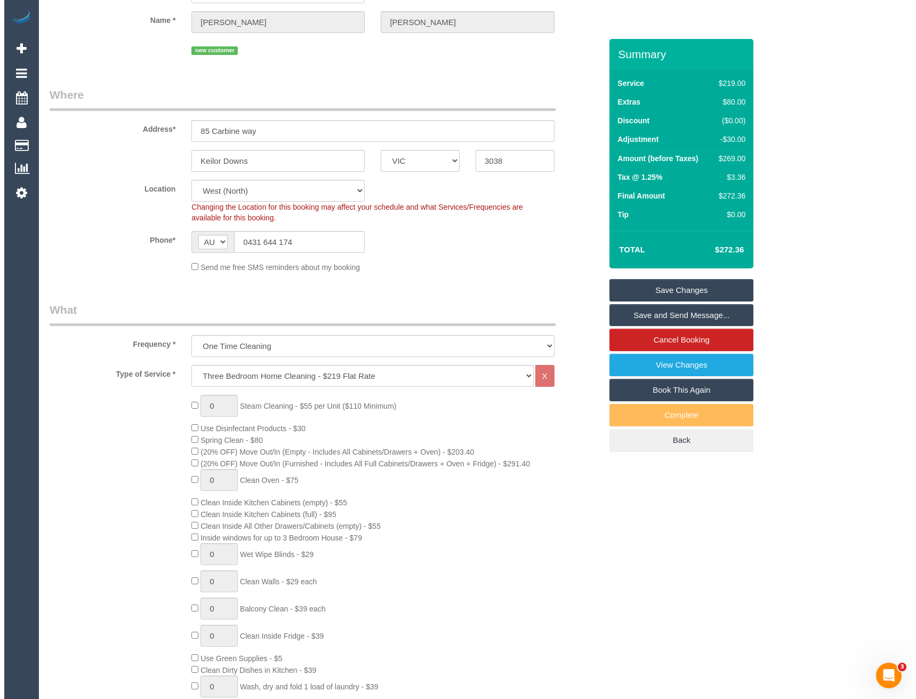
scroll to position [0, 0]
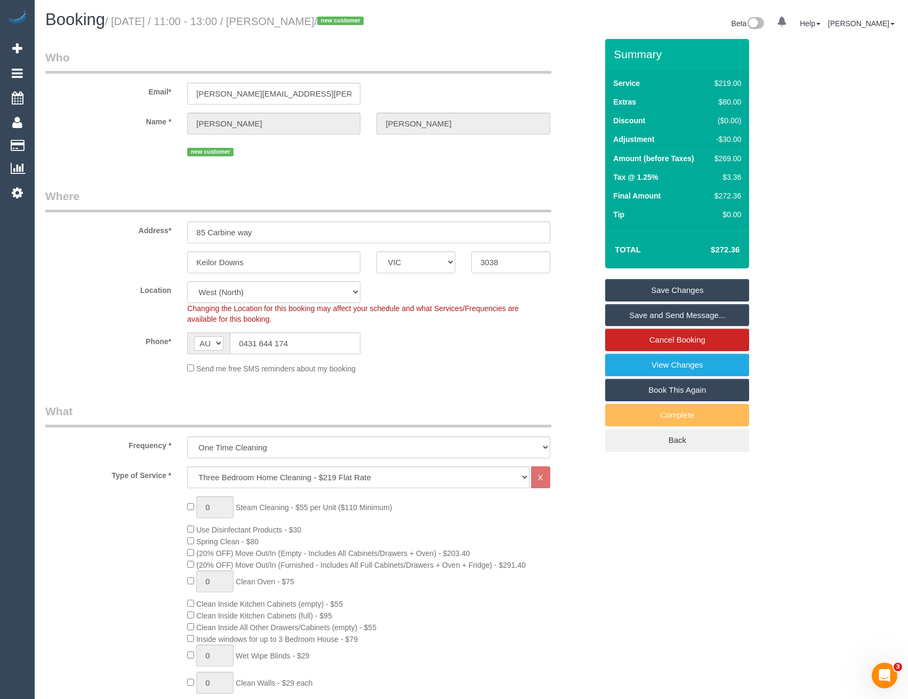
click at [668, 315] on link "Save and Send Message..." at bounding box center [677, 315] width 144 height 22
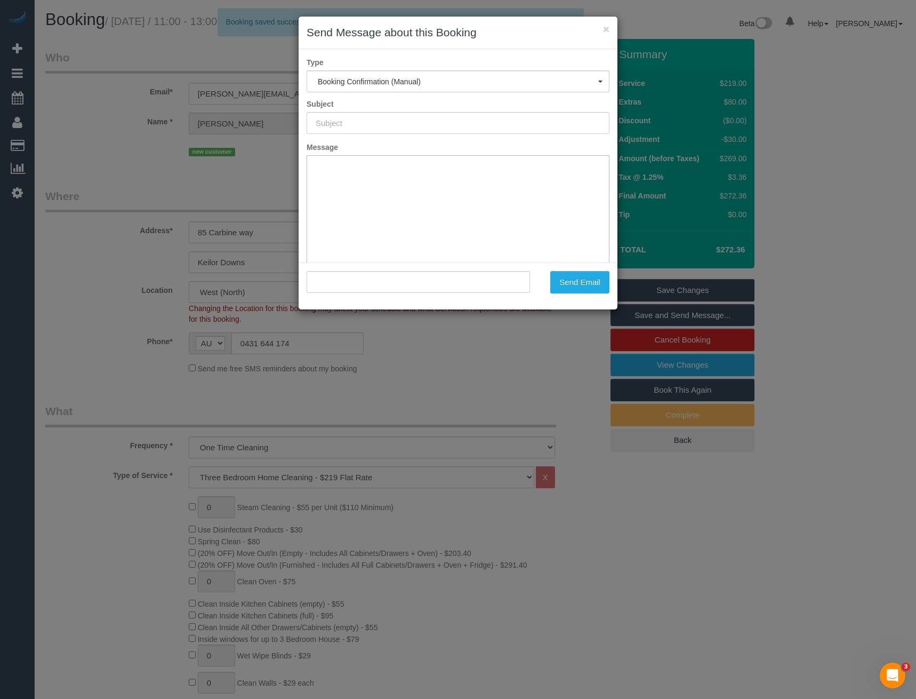
type input "Booking Confirmed"
type input ""[PERSON_NAME]" <[PERSON_NAME][EMAIL_ADDRESS][PERSON_NAME][DOMAIN_NAME]>"
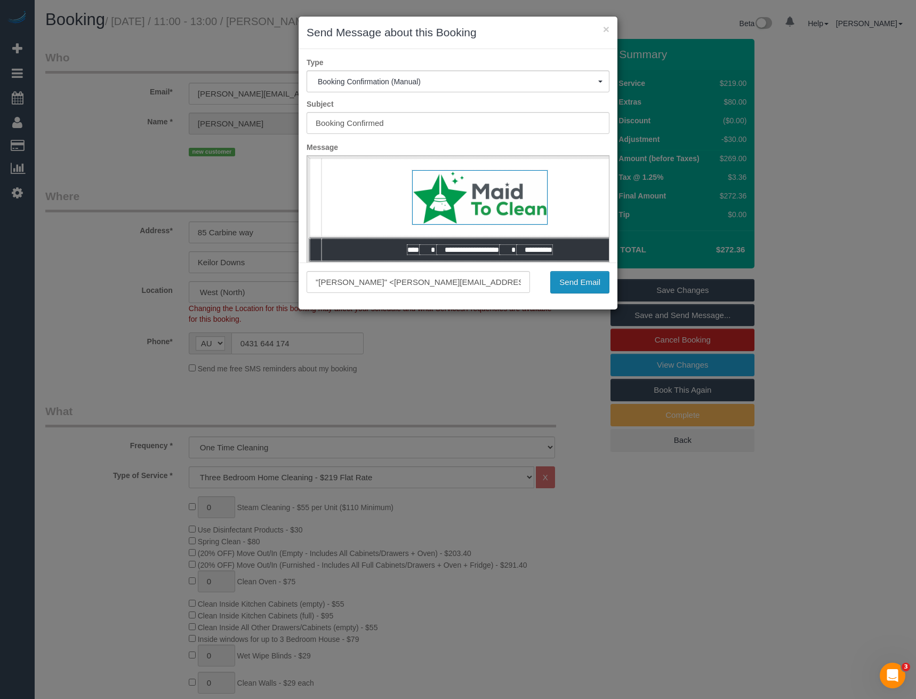
click at [591, 285] on button "Send Email" at bounding box center [579, 282] width 59 height 22
